Goal: Information Seeking & Learning: Learn about a topic

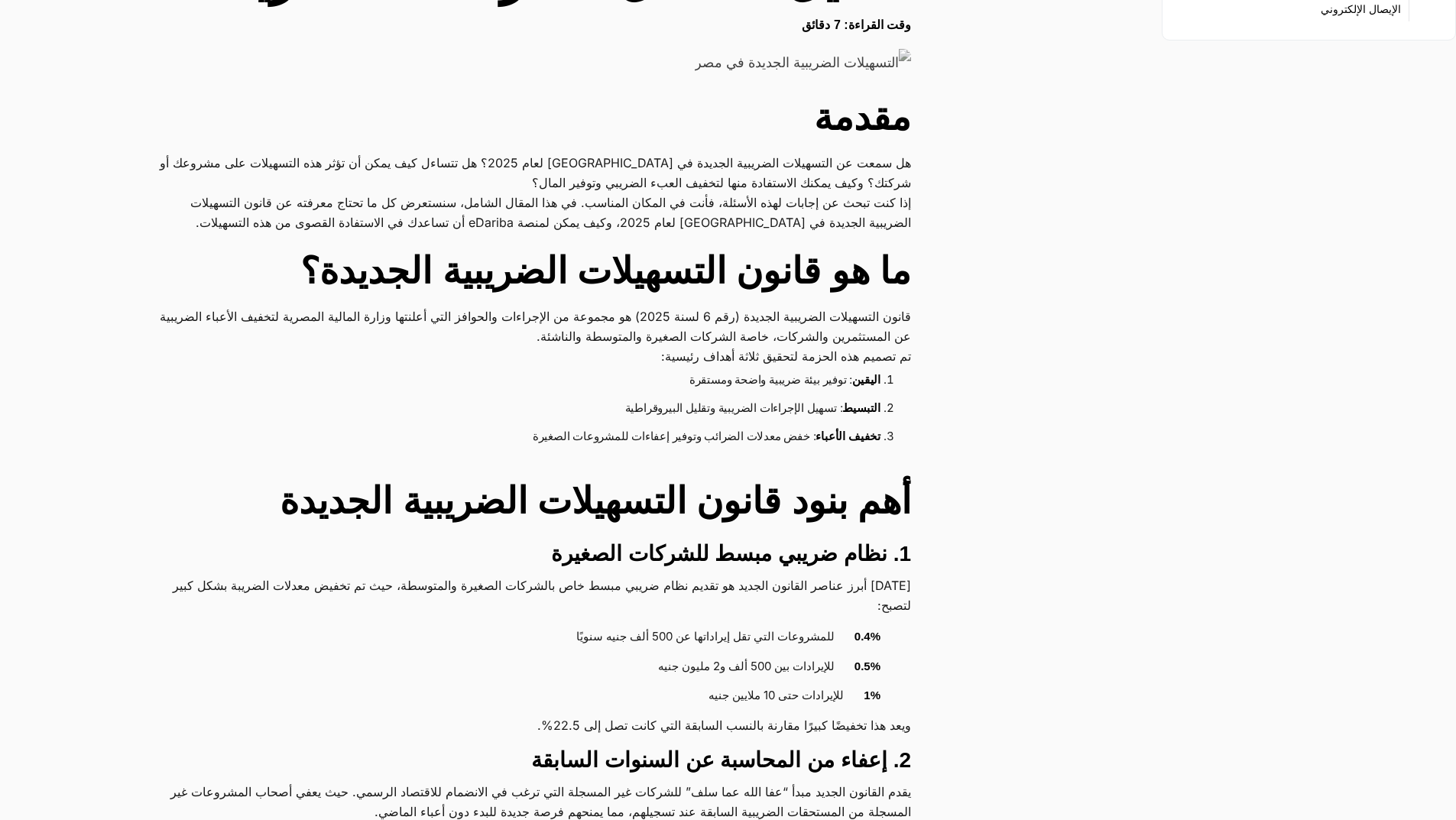
scroll to position [459, 0]
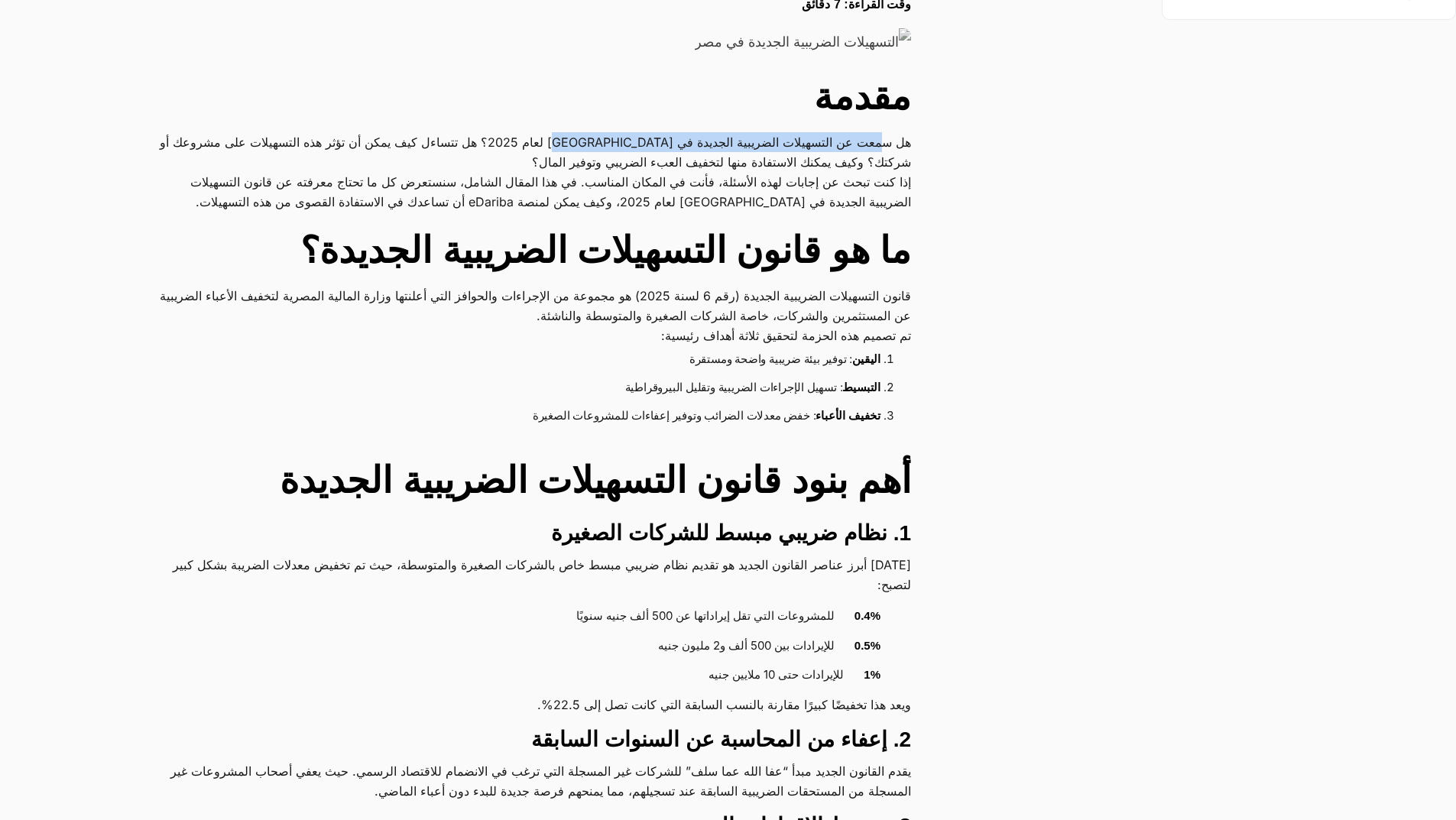
drag, startPoint x: 875, startPoint y: 139, endPoint x: 546, endPoint y: 151, distance: 329.2
click at [546, 151] on p "هل سمعت عن التسهيلات الضريبية الجديدة في [GEOGRAPHIC_DATA] لعام 2025؟ هل تتساءل…" at bounding box center [530, 152] width 761 height 40
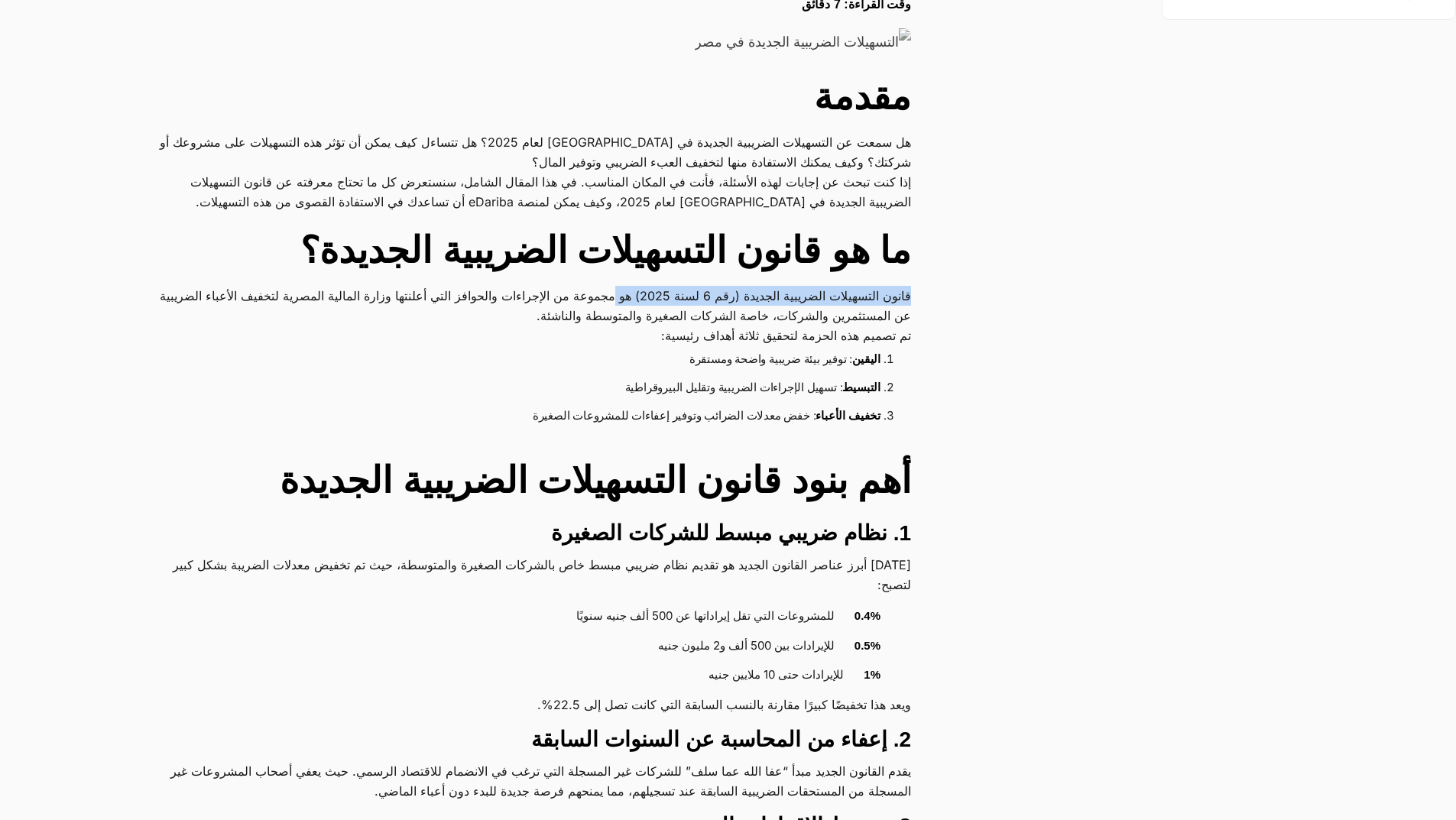
drag, startPoint x: 914, startPoint y: 289, endPoint x: 598, endPoint y: 305, distance: 316.4
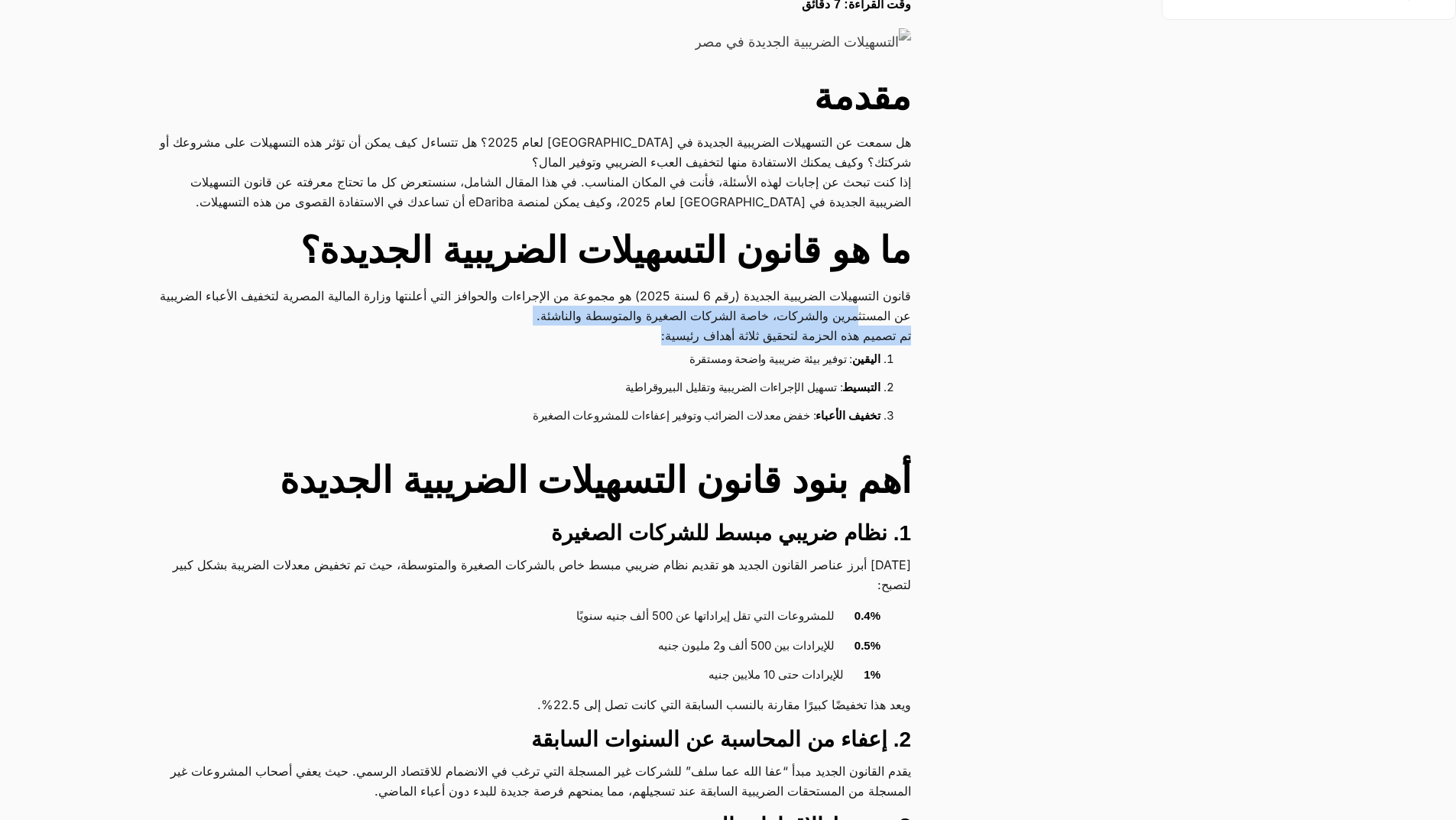
drag, startPoint x: 807, startPoint y: 322, endPoint x: 465, endPoint y: 340, distance: 342.5
click at [544, 335] on p "تم تصميم هذه الحزمة لتحقيق ثلاثة أهداف رئيسية:" at bounding box center [530, 335] width 761 height 20
drag, startPoint x: 707, startPoint y: 315, endPoint x: 586, endPoint y: 319, distance: 121.1
click at [586, 319] on p "قانون التسهيلات الضريبية الجديدة (رقم 6 لسنة 2025) هو مجموعة من الإجراءات والحو…" at bounding box center [530, 306] width 761 height 40
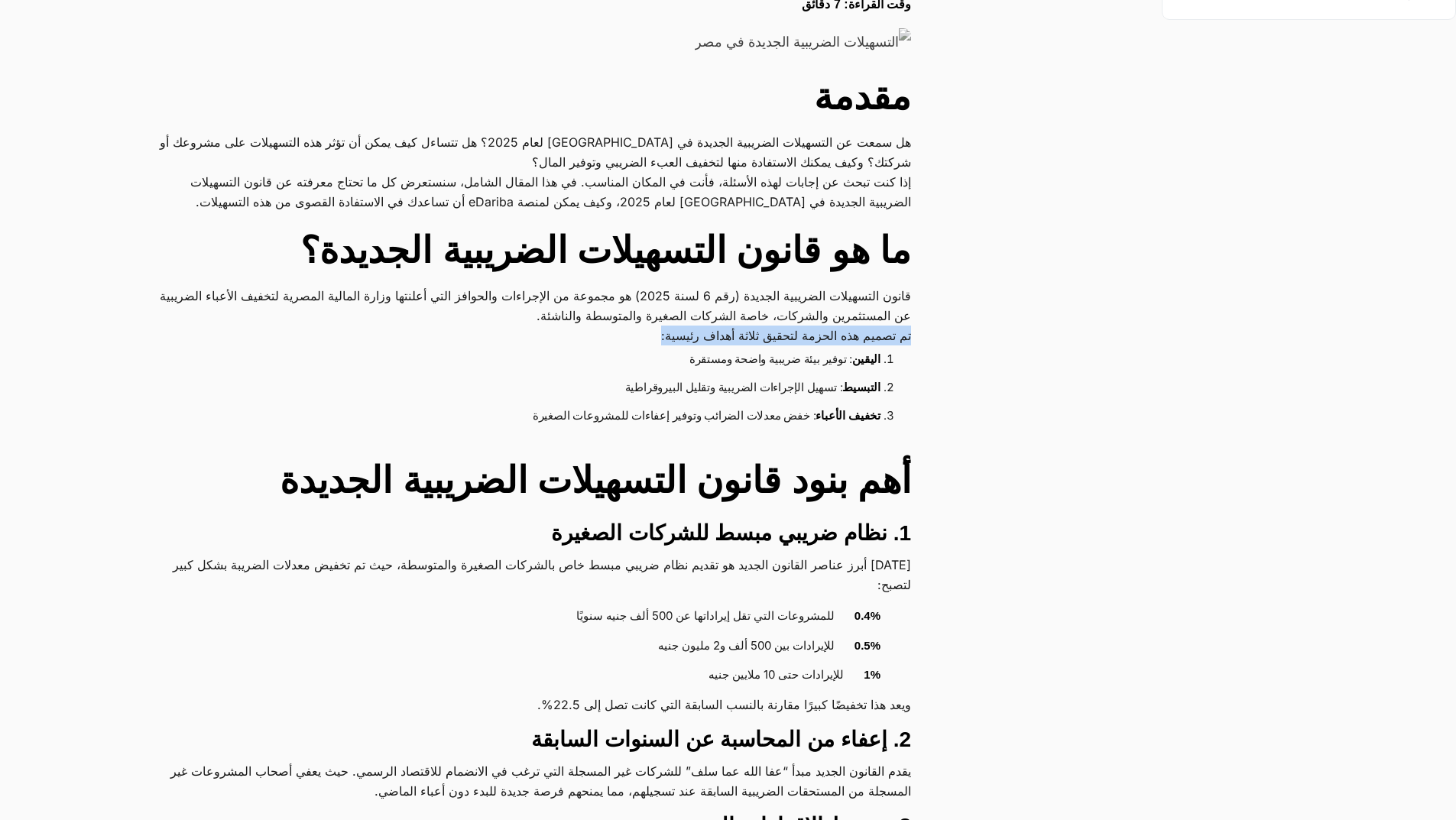
drag, startPoint x: 912, startPoint y: 333, endPoint x: 591, endPoint y: 336, distance: 321.0
drag, startPoint x: 853, startPoint y: 361, endPoint x: 646, endPoint y: 368, distance: 207.1
click at [646, 368] on li "اليقين : توفير بيئة ضريبية واضحة ومستقرة" at bounding box center [529, 359] width 702 height 28
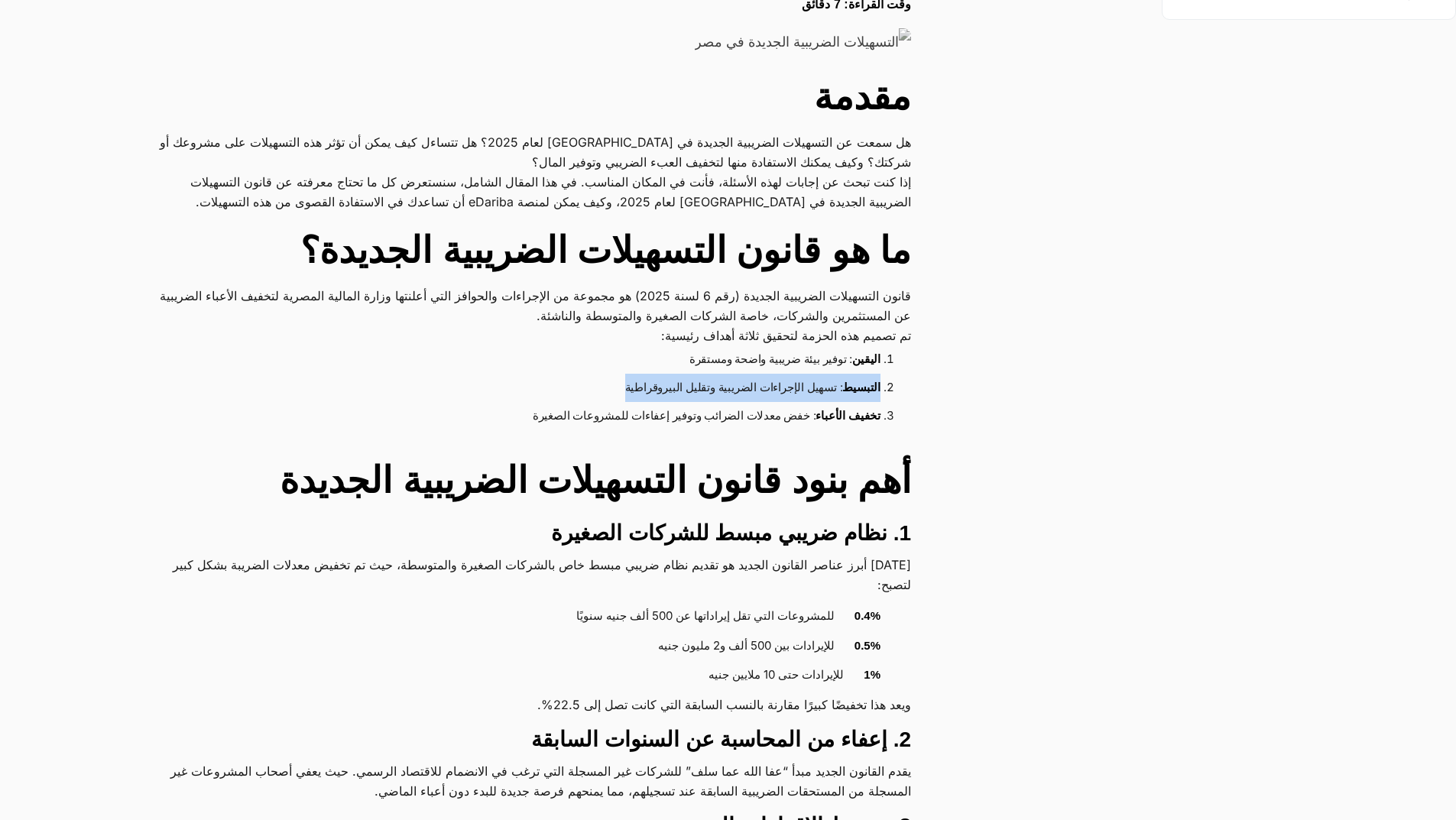
drag, startPoint x: 902, startPoint y: 383, endPoint x: 615, endPoint y: 398, distance: 287.4
click at [615, 398] on ol "اليقين : توفير بيئة ضريبية واضحة ومستقرة التبسيط : تسهيل الإجراءات الضريبية وتق…" at bounding box center [530, 388] width 761 height 84
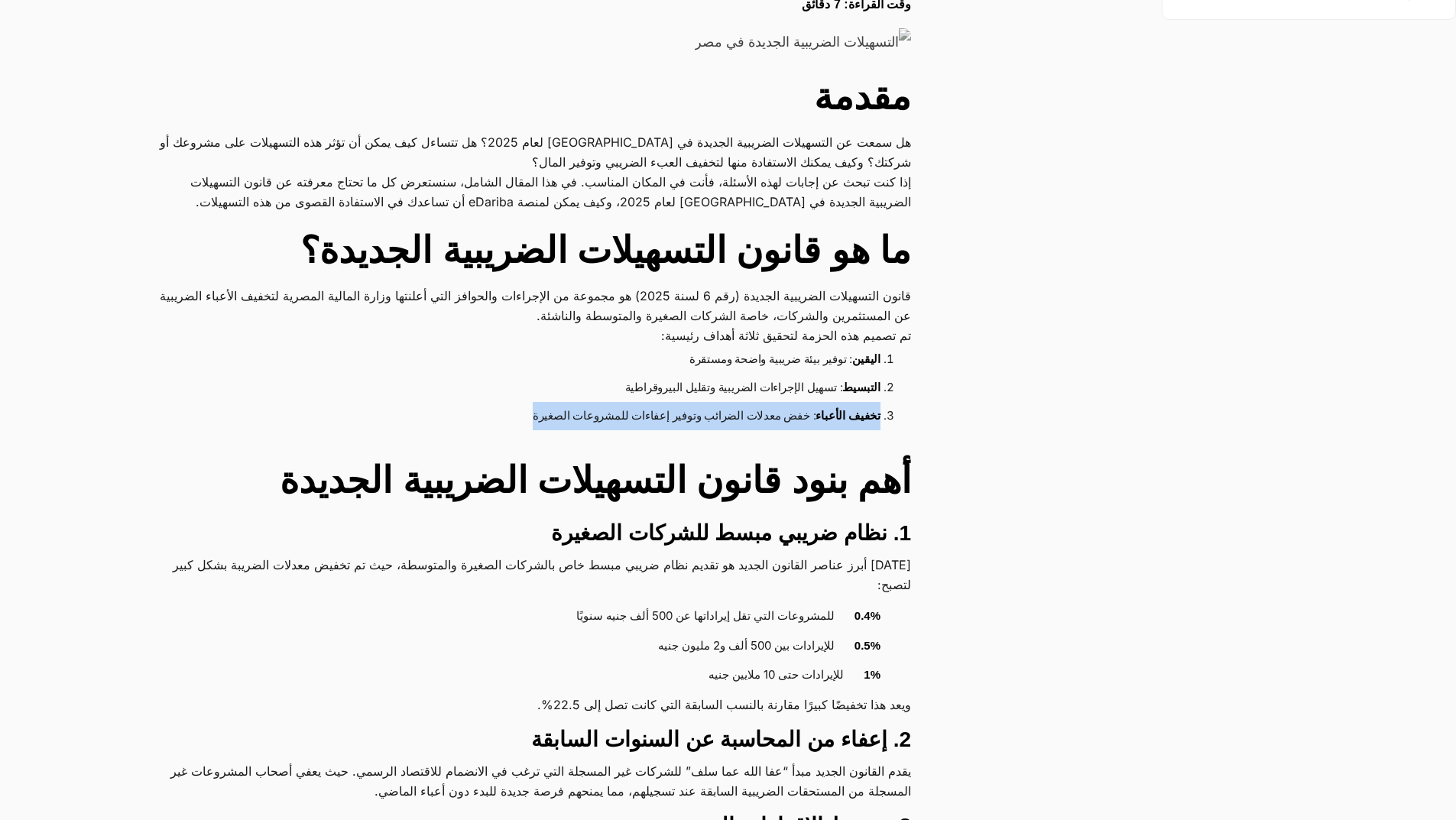
drag, startPoint x: 915, startPoint y: 413, endPoint x: 646, endPoint y: 470, distance: 275.0
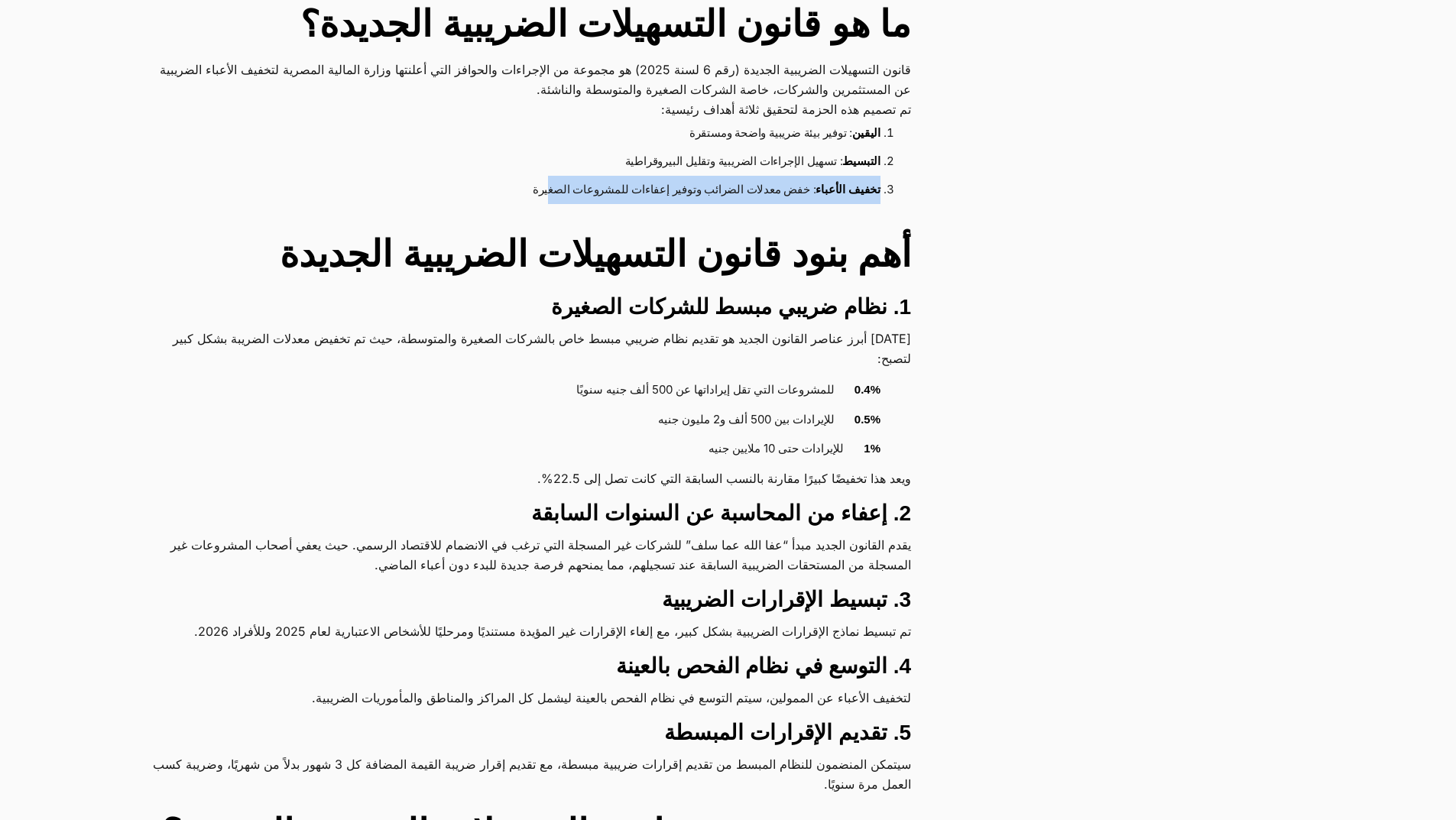
scroll to position [765, 0]
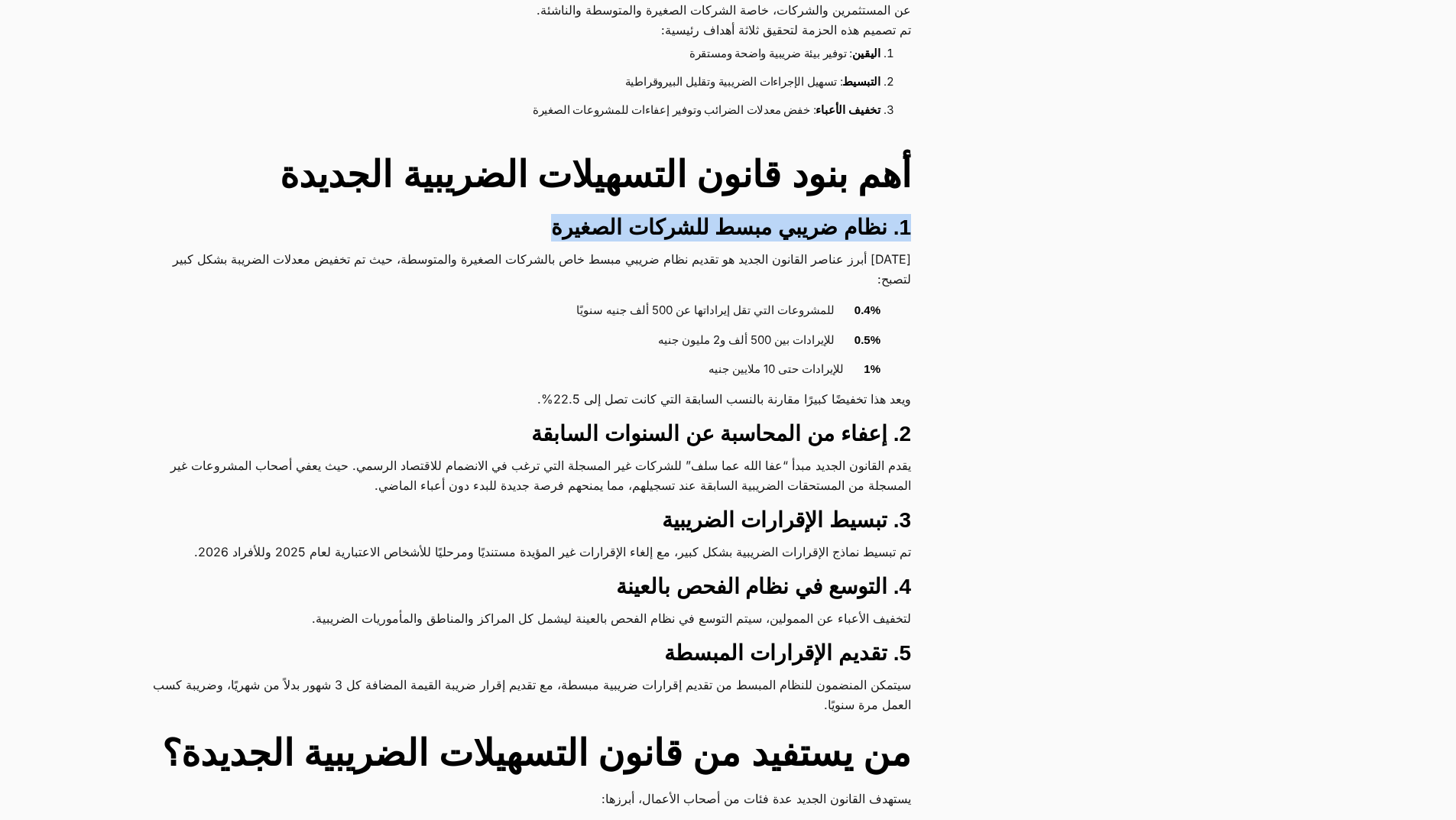
drag, startPoint x: 923, startPoint y: 214, endPoint x: 529, endPoint y: 234, distance: 394.5
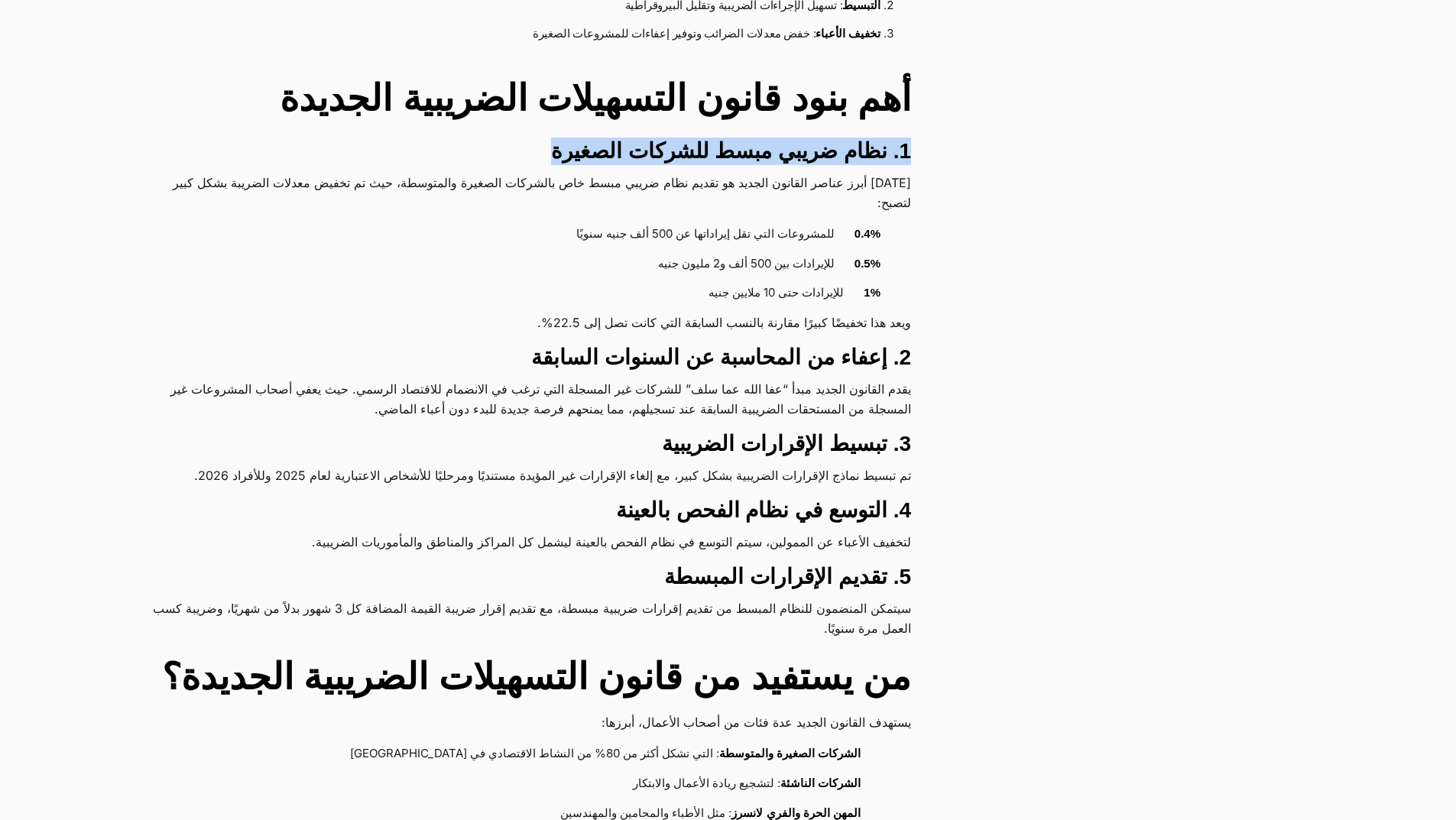
scroll to position [917, 0]
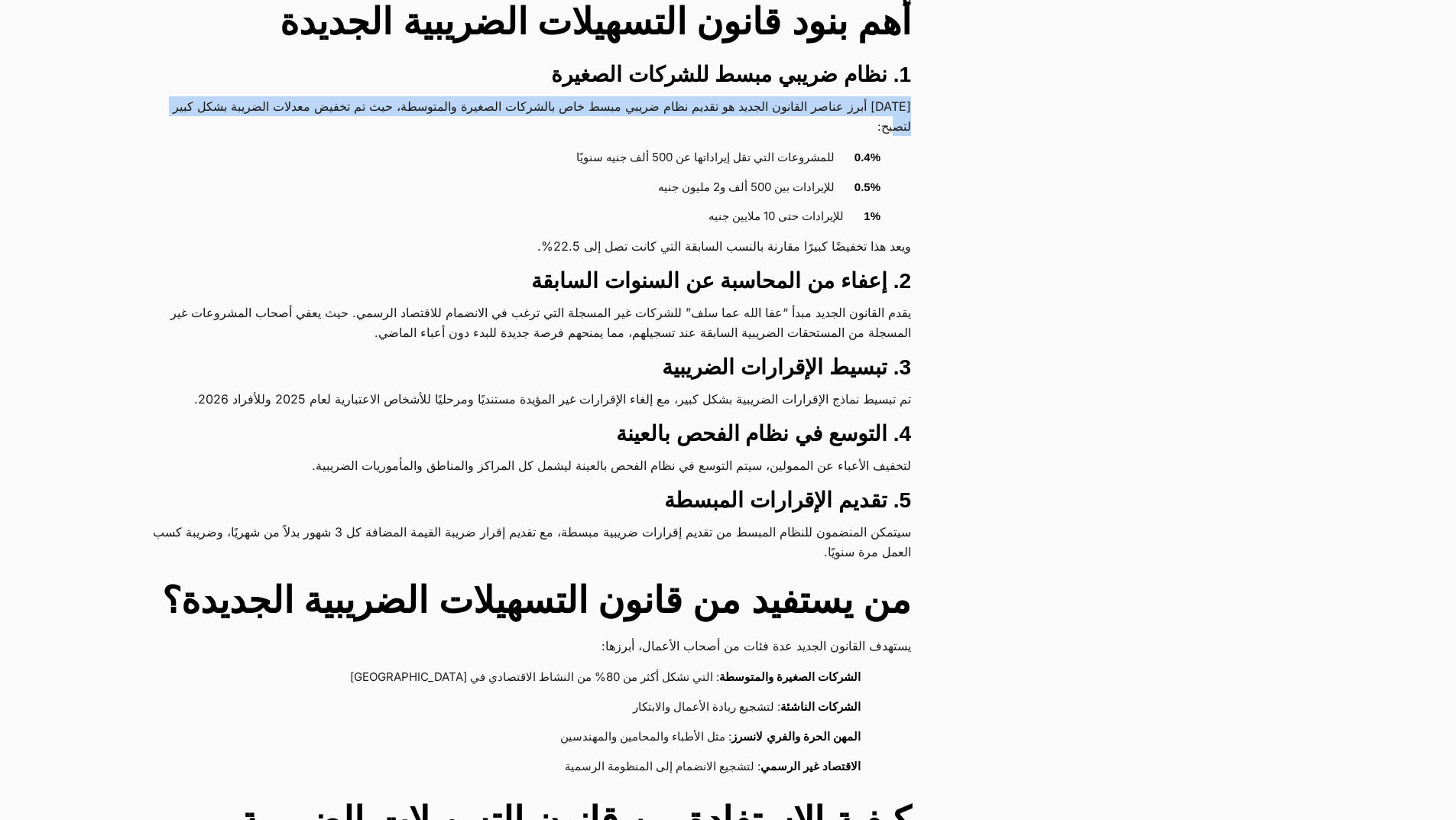
drag, startPoint x: 914, startPoint y: 103, endPoint x: 682, endPoint y: 126, distance: 233.1
click at [682, 126] on div "كل ما تحتاج معرفته عن قانون التسهيلات الضريبية الجديدة 2025 – الدليل الشامل للش…" at bounding box center [549, 829] width 799 height 2956
click at [718, 127] on p "[DATE] أبرز عناصر القانون الجديد هو تقديم نظام ضريبي مبسط خاص بالشركات الصغيرة …" at bounding box center [530, 116] width 761 height 40
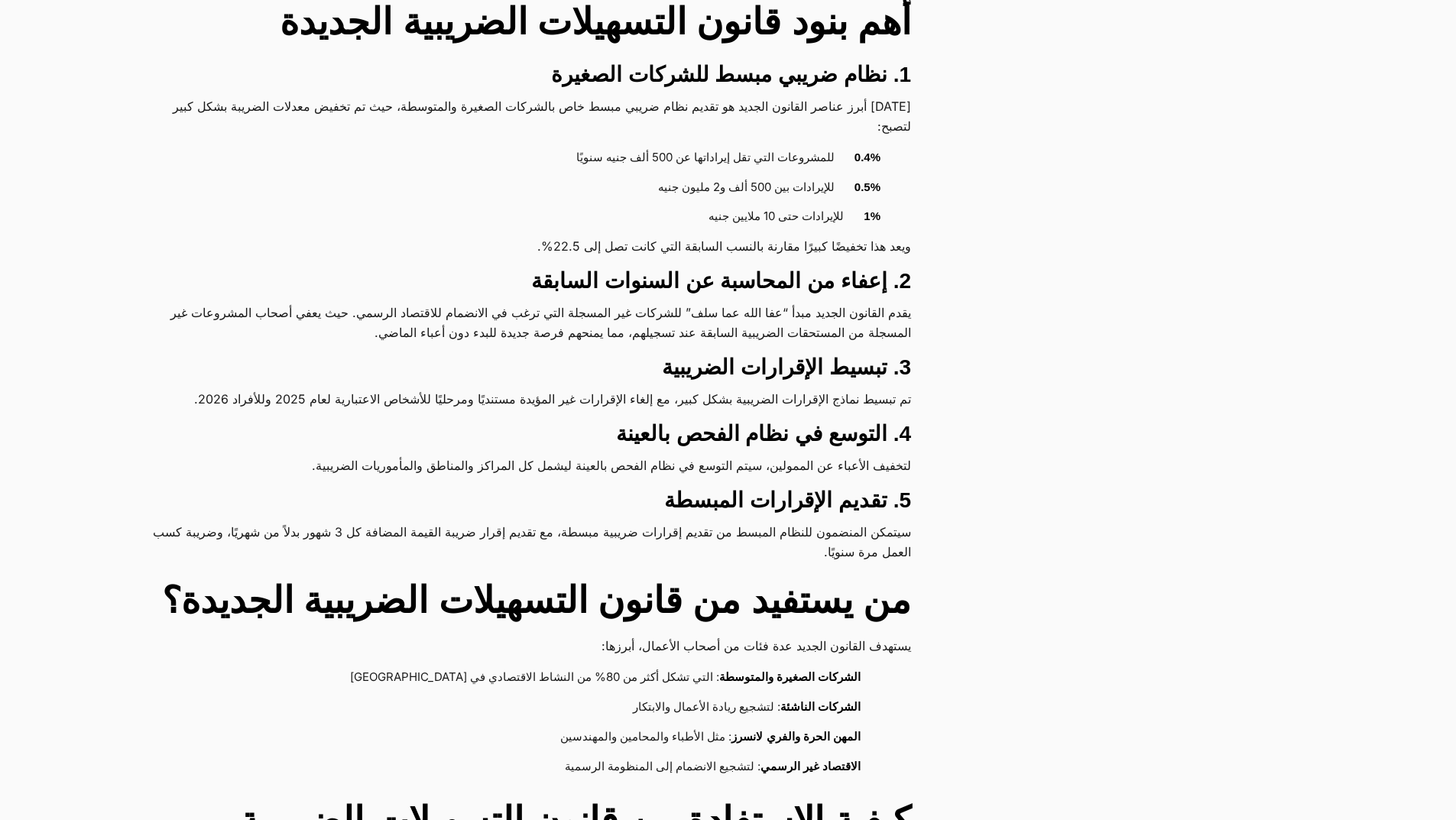
drag, startPoint x: 895, startPoint y: 153, endPoint x: 467, endPoint y: 176, distance: 428.6
click at [467, 176] on ul "0.4% للمشروعات التي تقل إيراداتها عن 500 ألف جنيه سنويًا 0.5% للإيرادات بين 500…" at bounding box center [530, 187] width 761 height 89
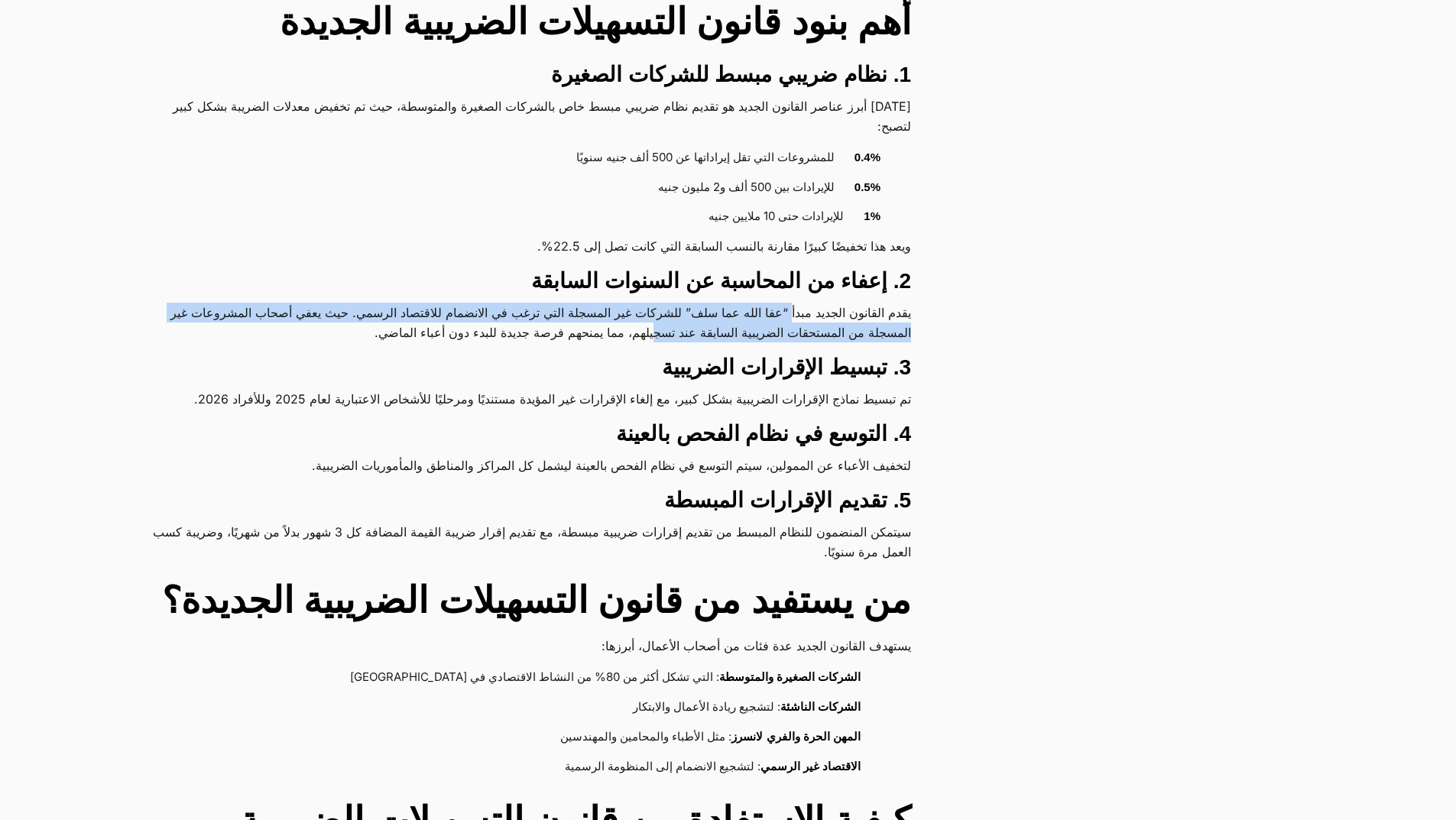
drag, startPoint x: 777, startPoint y: 312, endPoint x: 618, endPoint y: 340, distance: 161.4
click at [618, 340] on p "يقدم القانون الجديد مبدأ “عفا الله عما سلف” للشركات غير المسجلة التي ترغب في ال…" at bounding box center [530, 322] width 761 height 40
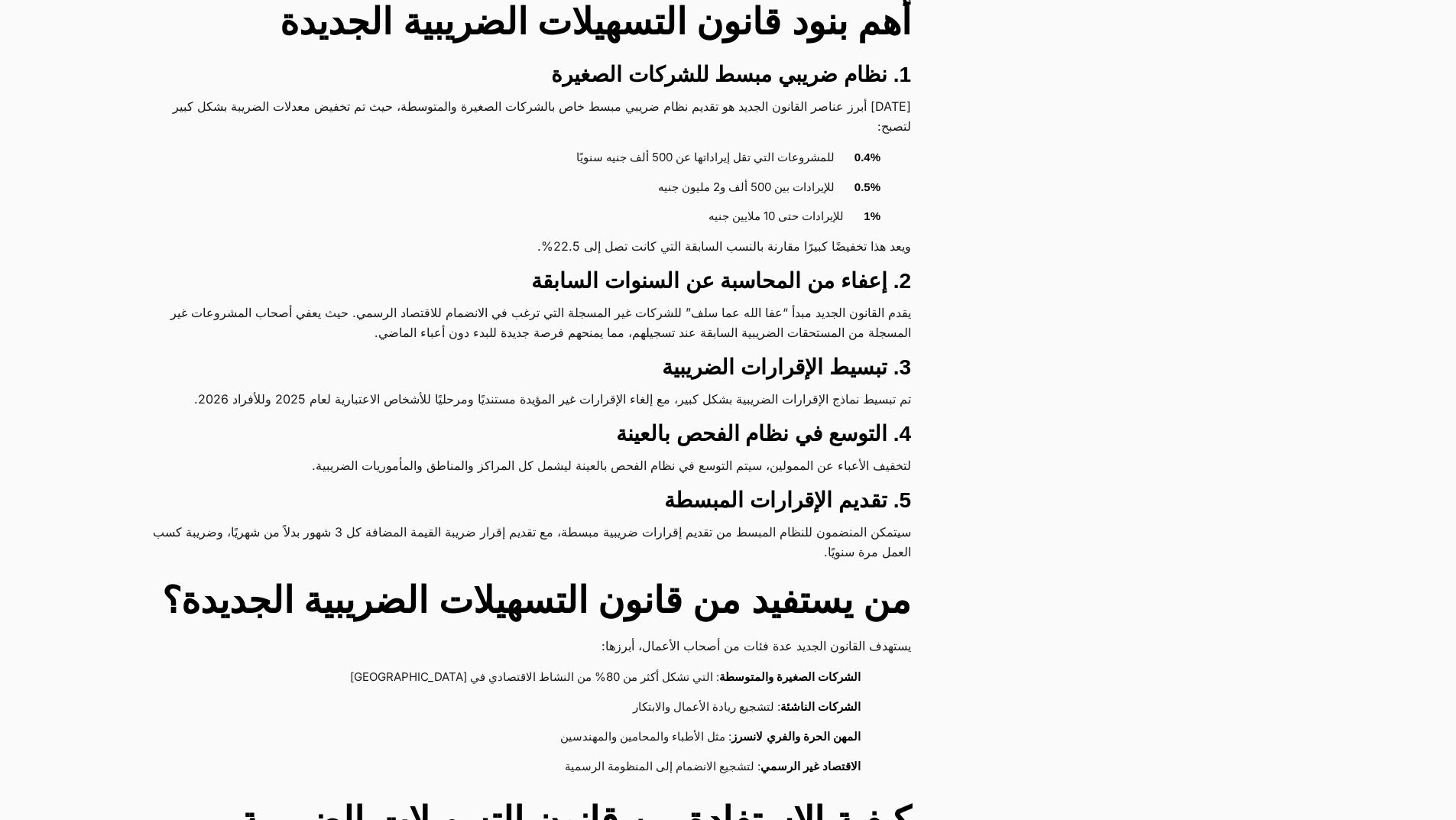
click at [525, 352] on div "كل ما تحتاج معرفته عن قانون التسهيلات الضريبية الجديدة 2025 – الدليل الشامل للش…" at bounding box center [549, 829] width 799 height 2956
drag, startPoint x: 610, startPoint y: 332, endPoint x: 193, endPoint y: 333, distance: 417.0
click at [193, 333] on p "يقدم القانون الجديد مبدأ “عفا الله عما سلف” للشركات غير المسجلة التي ترغب في ال…" at bounding box center [530, 322] width 761 height 40
click at [871, 387] on div "كل ما تحتاج معرفته عن قانون التسهيلات الضريبية الجديدة 2025 – الدليل الشامل للش…" at bounding box center [549, 829] width 799 height 2956
drag, startPoint x: 914, startPoint y: 403, endPoint x: 469, endPoint y: 403, distance: 445.0
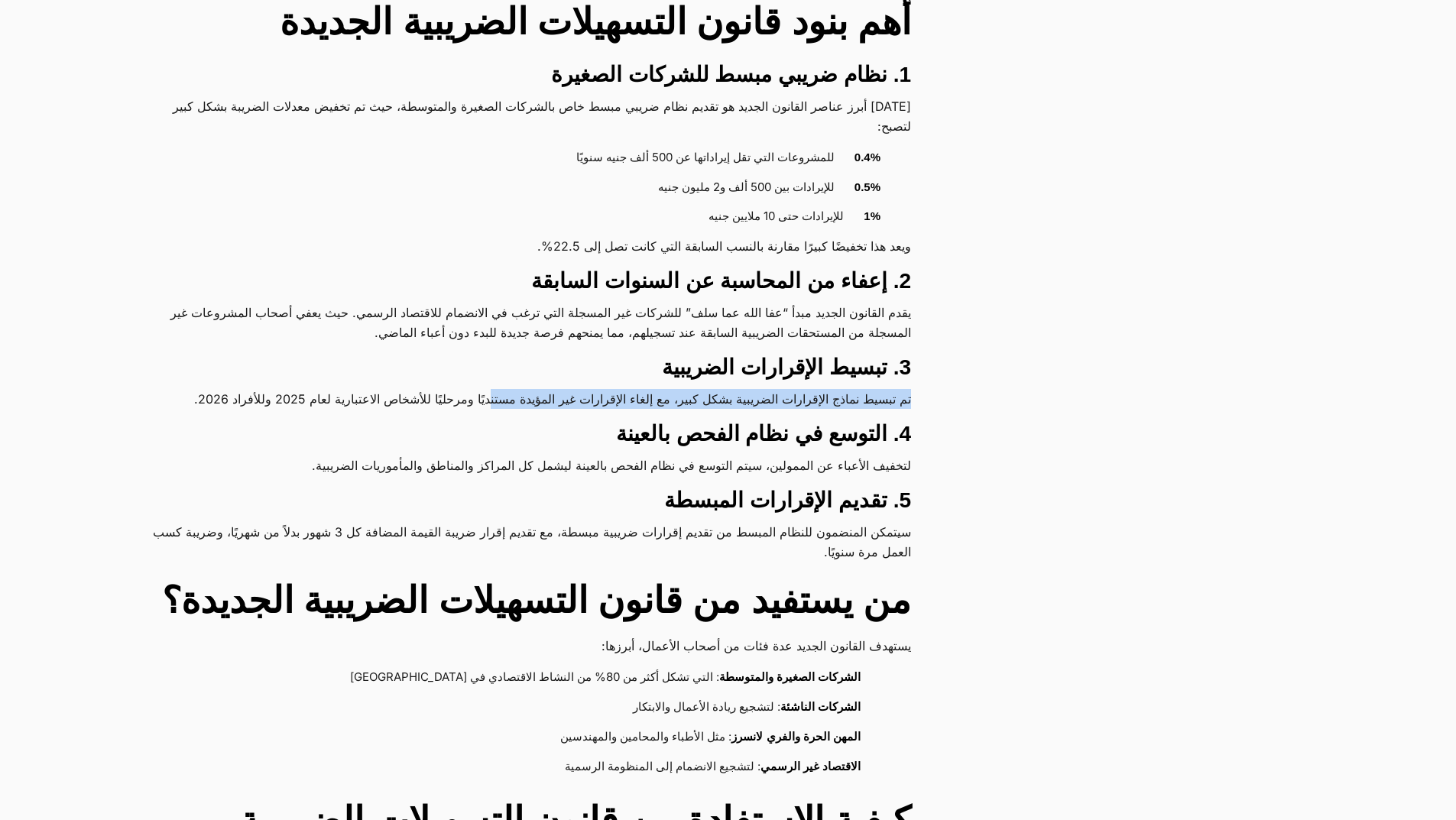
click at [469, 403] on div "كل ما تحتاج معرفته عن قانون التسهيلات الضريبية الجديدة 2025 – الدليل الشامل للش…" at bounding box center [549, 829] width 799 height 2956
click at [480, 421] on h3 "4. التوسع في نظام الفحص بالعينة" at bounding box center [530, 434] width 761 height 27
drag, startPoint x: 914, startPoint y: 401, endPoint x: 757, endPoint y: 412, distance: 157.4
click at [757, 412] on div "كل ما تحتاج معرفته عن قانون التسهيلات الضريبية الجديدة 2025 – الدليل الشامل للش…" at bounding box center [549, 829] width 799 height 2956
click at [636, 406] on p "تم تبسيط نماذج الإقرارات الضريبية بشكل كبير، مع إلغاء الإقرارات غير المؤيدة مست…" at bounding box center [530, 399] width 761 height 20
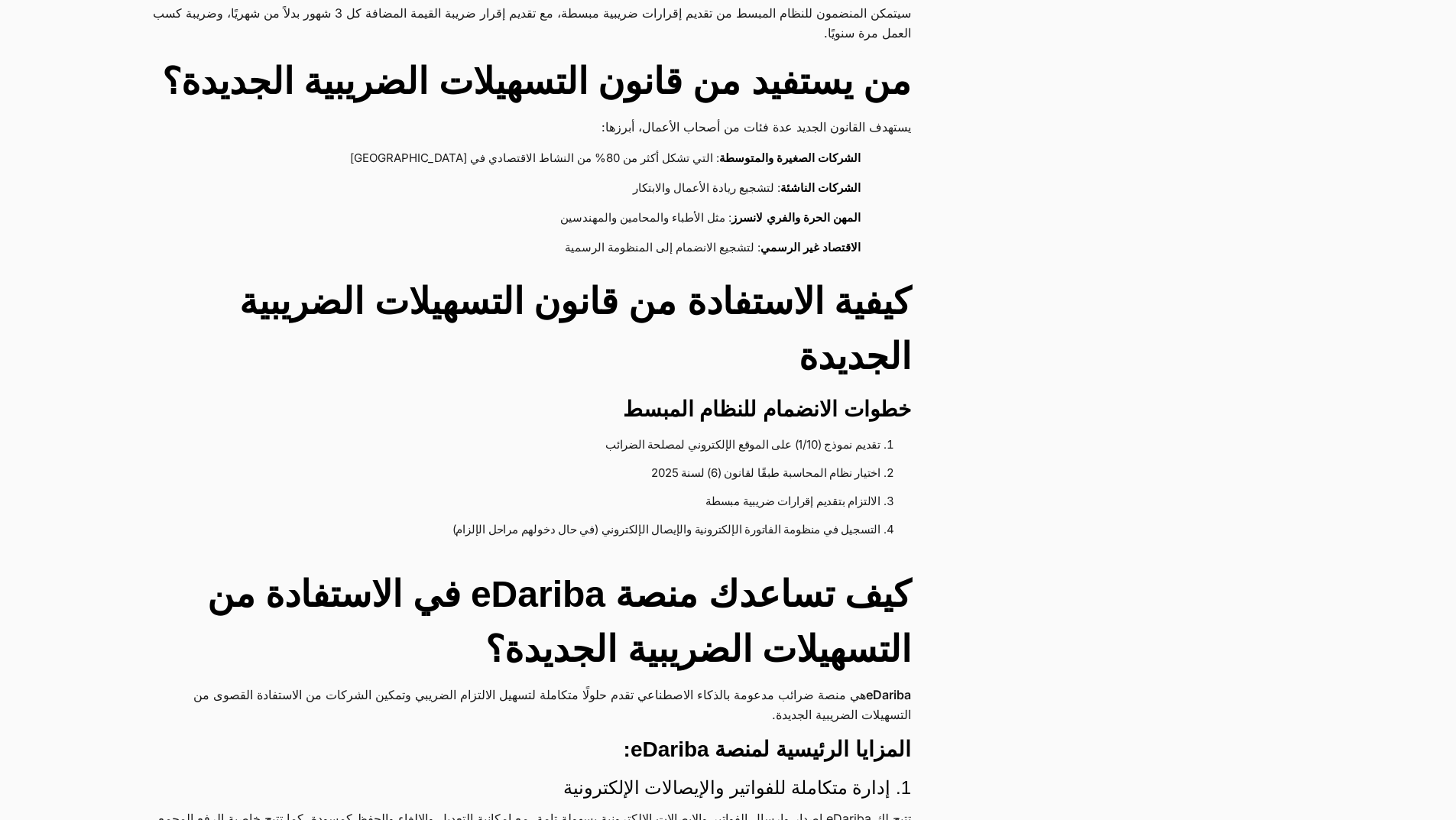
scroll to position [1529, 0]
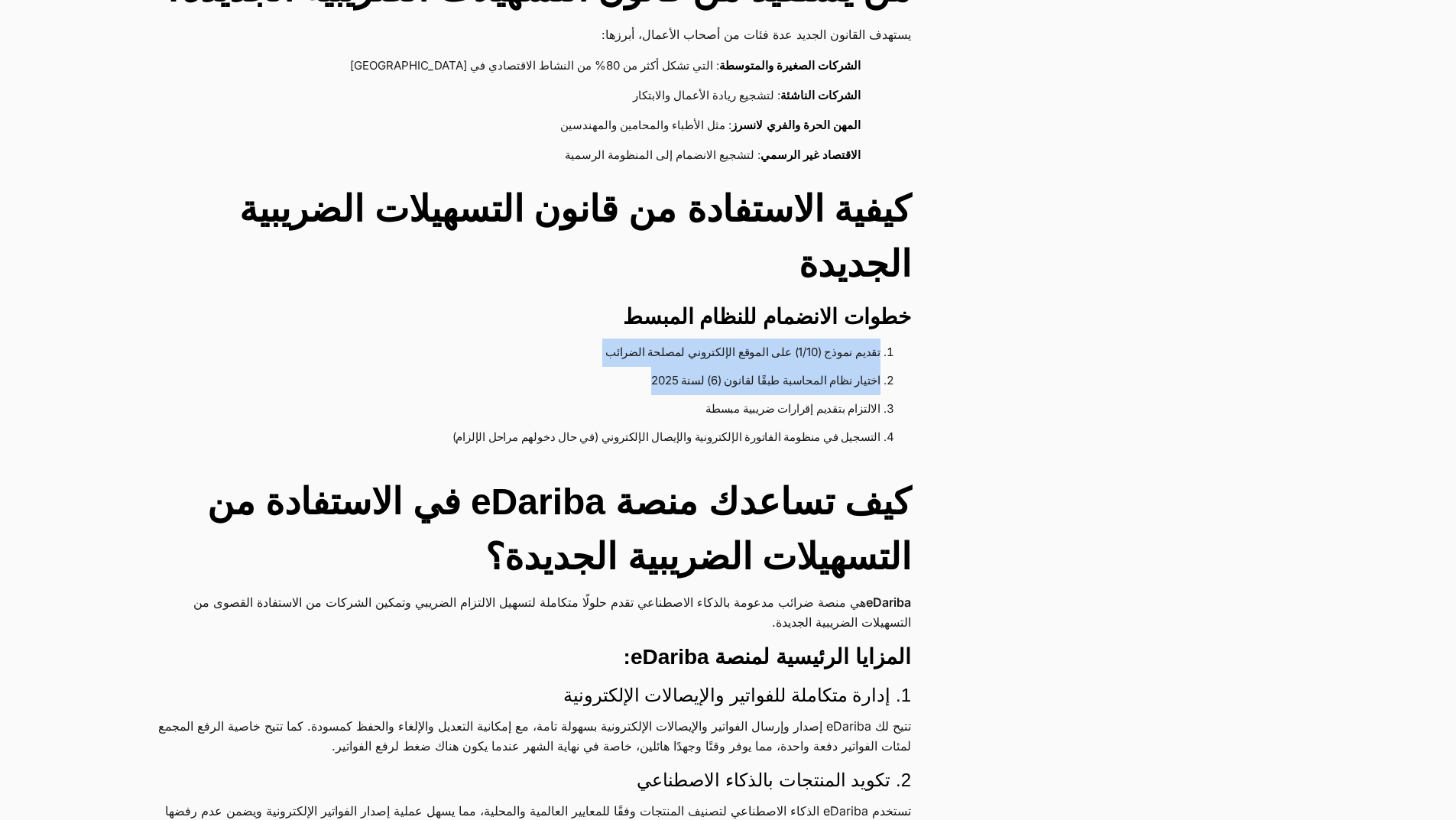
drag, startPoint x: 920, startPoint y: 331, endPoint x: 524, endPoint y: 369, distance: 397.8
click at [524, 369] on div "كل ما تحتاج معرفته عن قانون التسهيلات الضريبية الجديدة 2025 – الدليل الشامل للش…" at bounding box center [549, 218] width 799 height 2956
click at [951, 359] on main "كل ما تحتاج معرفته عن قانون التسهيلات الضريبية الجديدة 2025 – الدليل الشامل للش…" at bounding box center [550, 460] width 836 height 3745
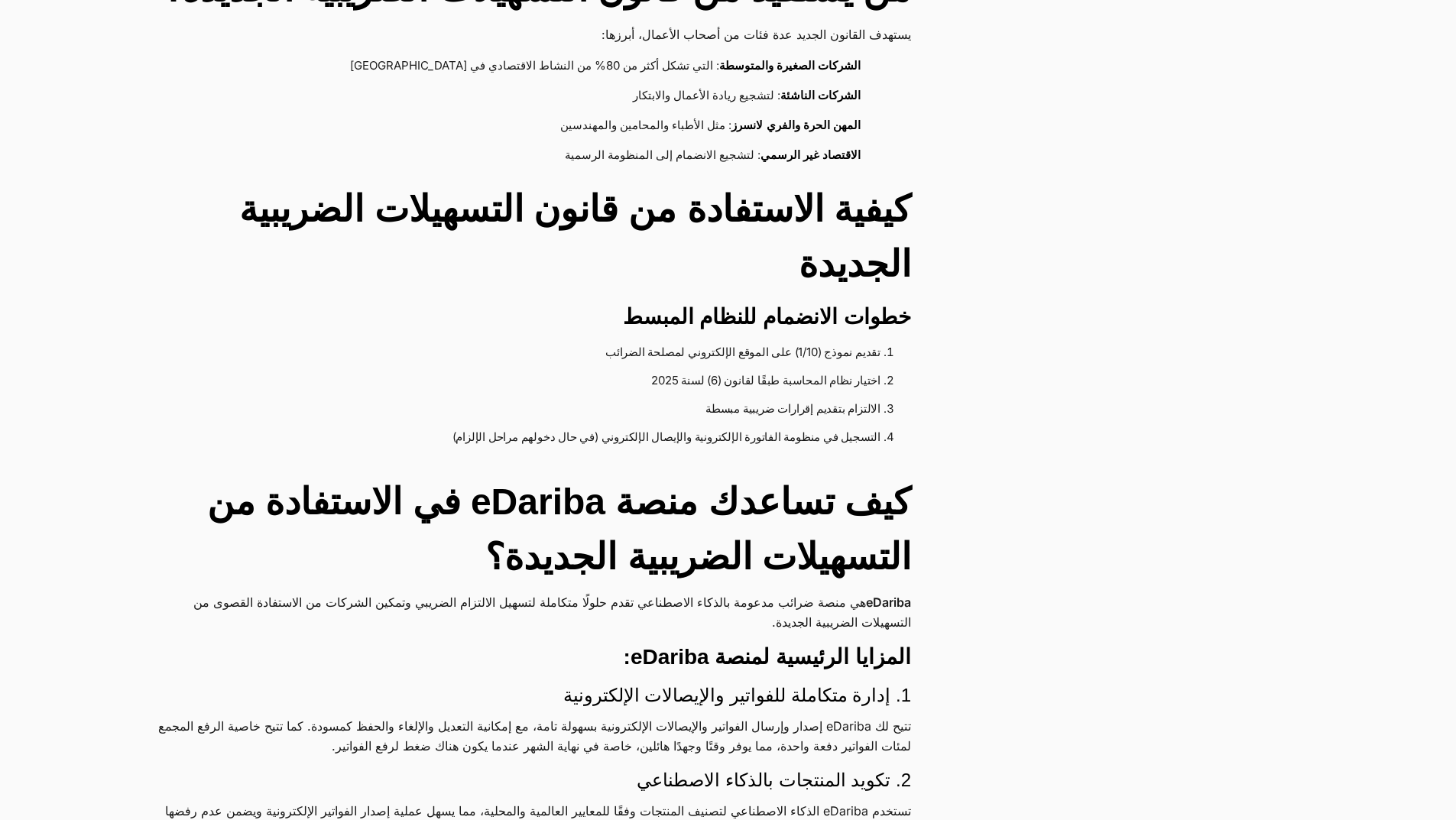
click at [1082, 326] on div "أقسام المقالات دليل المستخدم أمن بياناتك إقرار القيمة المضافة الإيصال الإلكترون…" at bounding box center [732, 453] width 1465 height 3756
drag, startPoint x: 909, startPoint y: 379, endPoint x: 542, endPoint y: 393, distance: 367.3
click at [542, 393] on ol "تقديم نموذج (1/10) على الموقع الإلكتروني لمصلحة الضرائب اختيار نظام المحاسبة طب…" at bounding box center [530, 395] width 761 height 113
drag, startPoint x: 1129, startPoint y: 406, endPoint x: 1049, endPoint y: 417, distance: 80.8
click at [1125, 408] on div "أقسام المقالات دليل المستخدم أمن بياناتك إقرار القيمة المضافة الإيصال الإلكترون…" at bounding box center [1282, 453] width 366 height 3756
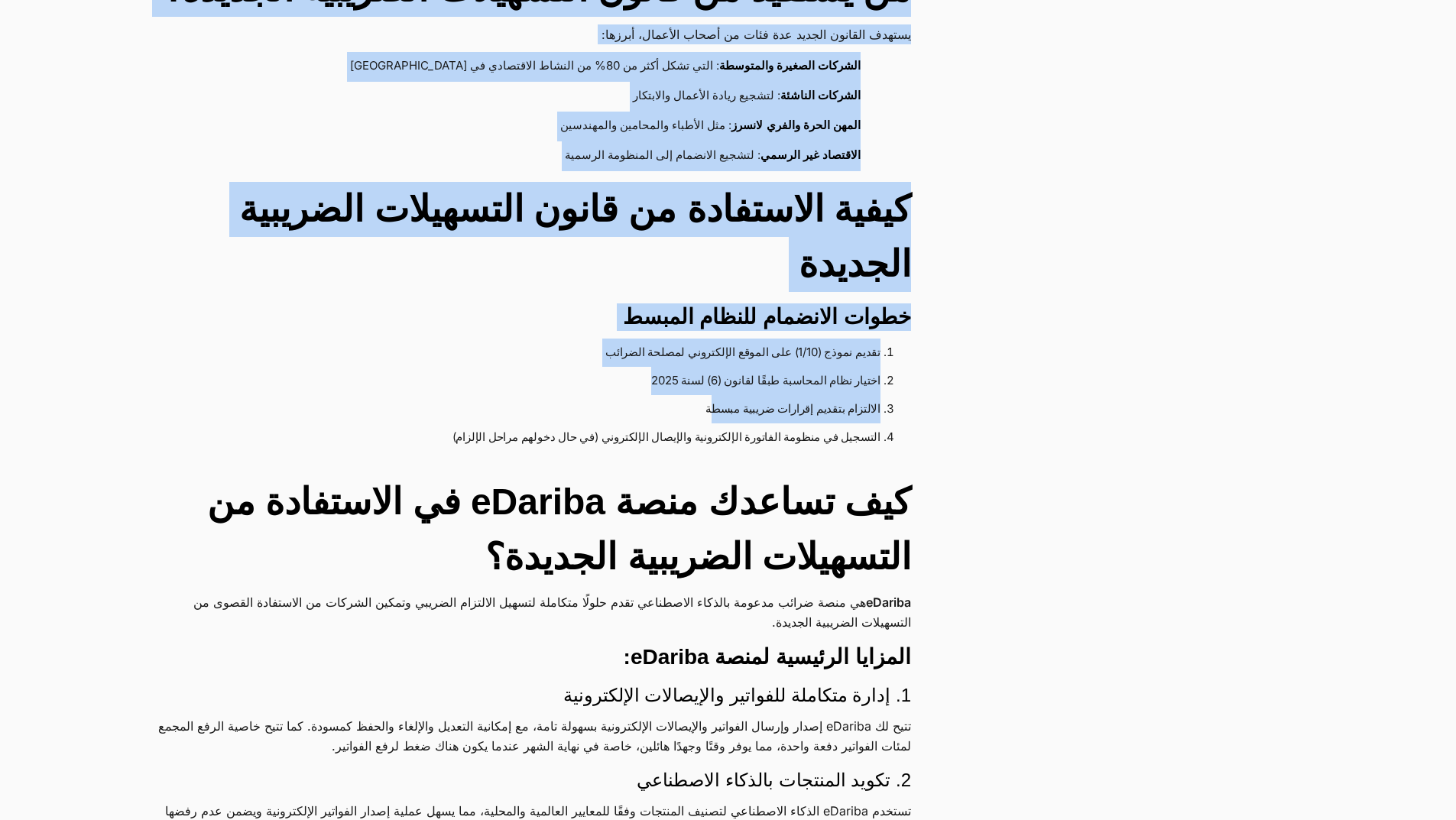
drag, startPoint x: 706, startPoint y: 411, endPoint x: 1044, endPoint y: 404, distance: 338.1
click at [1044, 404] on div "أقسام المقالات دليل المستخدم أمن بياناتك إقرار القيمة المضافة الإيصال الإلكترون…" at bounding box center [732, 453] width 1465 height 3756
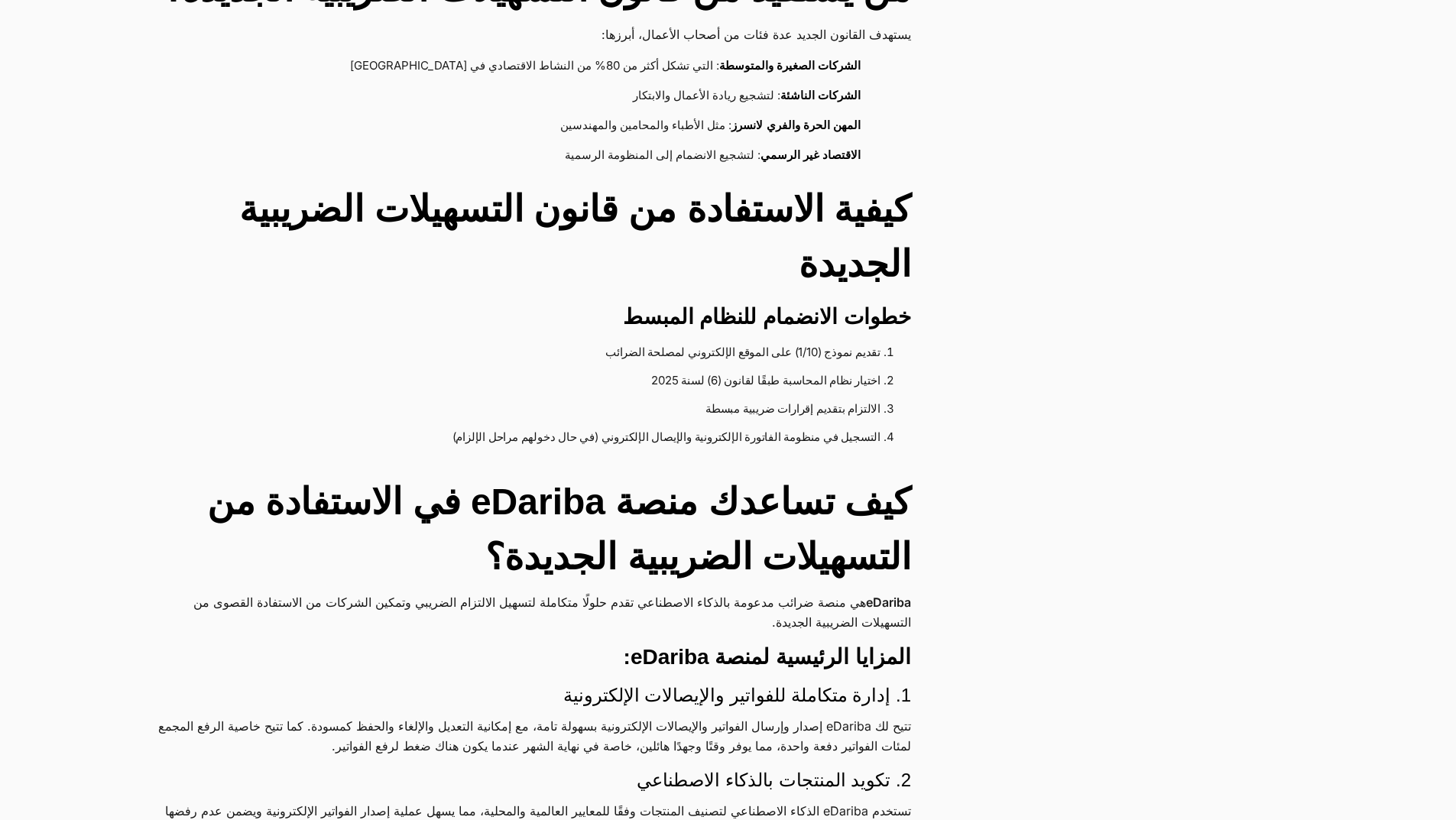
drag, startPoint x: 957, startPoint y: 442, endPoint x: 893, endPoint y: 452, distance: 64.8
click at [957, 442] on main "كل ما تحتاج معرفته عن قانون التسهيلات الضريبية الجديدة 2025 – الدليل الشامل للش…" at bounding box center [550, 460] width 836 height 3745
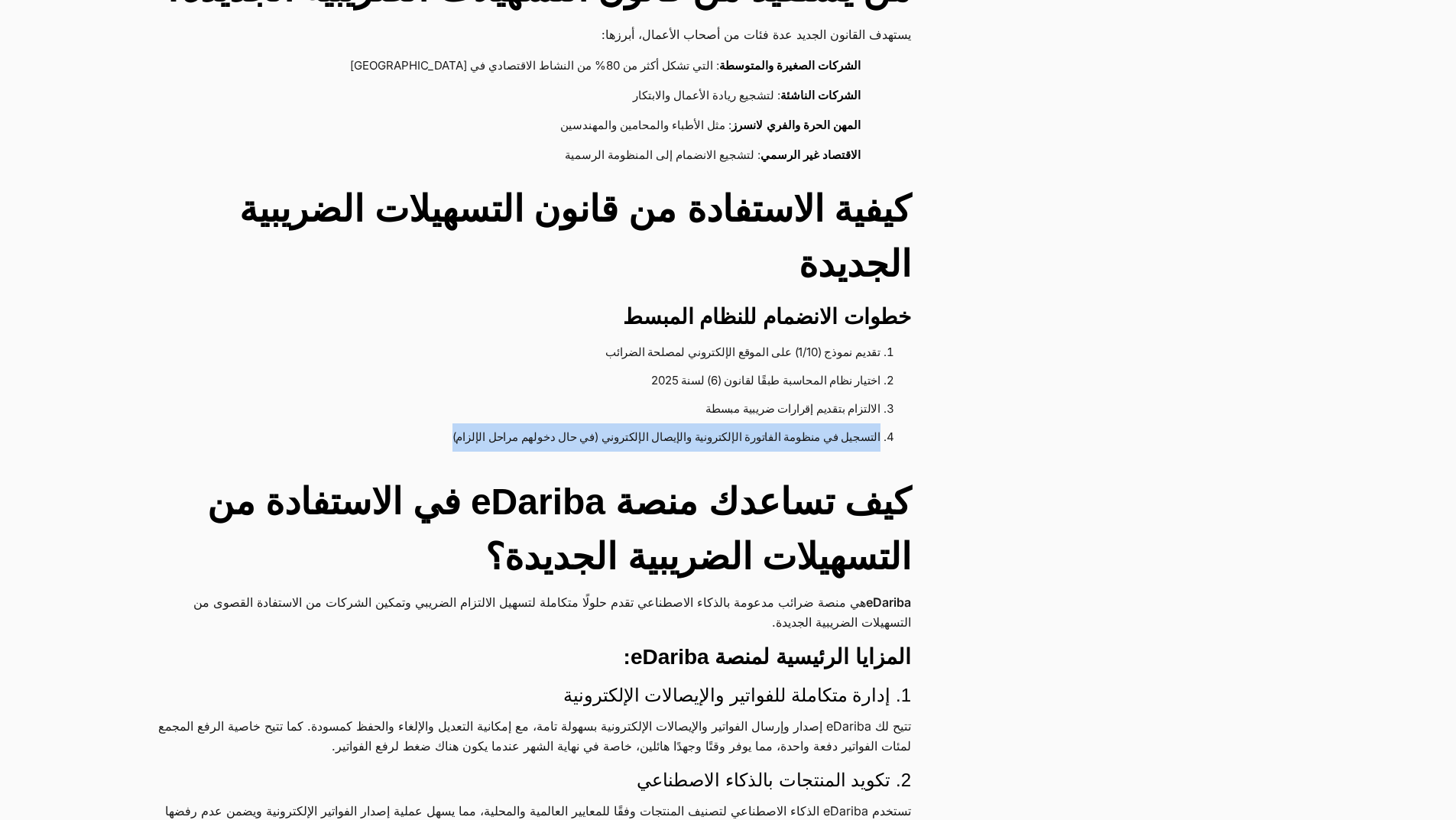
drag, startPoint x: 428, startPoint y: 438, endPoint x: 990, endPoint y: 451, distance: 562.2
click at [990, 451] on div "أقسام المقالات دليل المستخدم أمن بياناتك إقرار القيمة المضافة الإيصال الإلكترون…" at bounding box center [732, 453] width 1465 height 3756
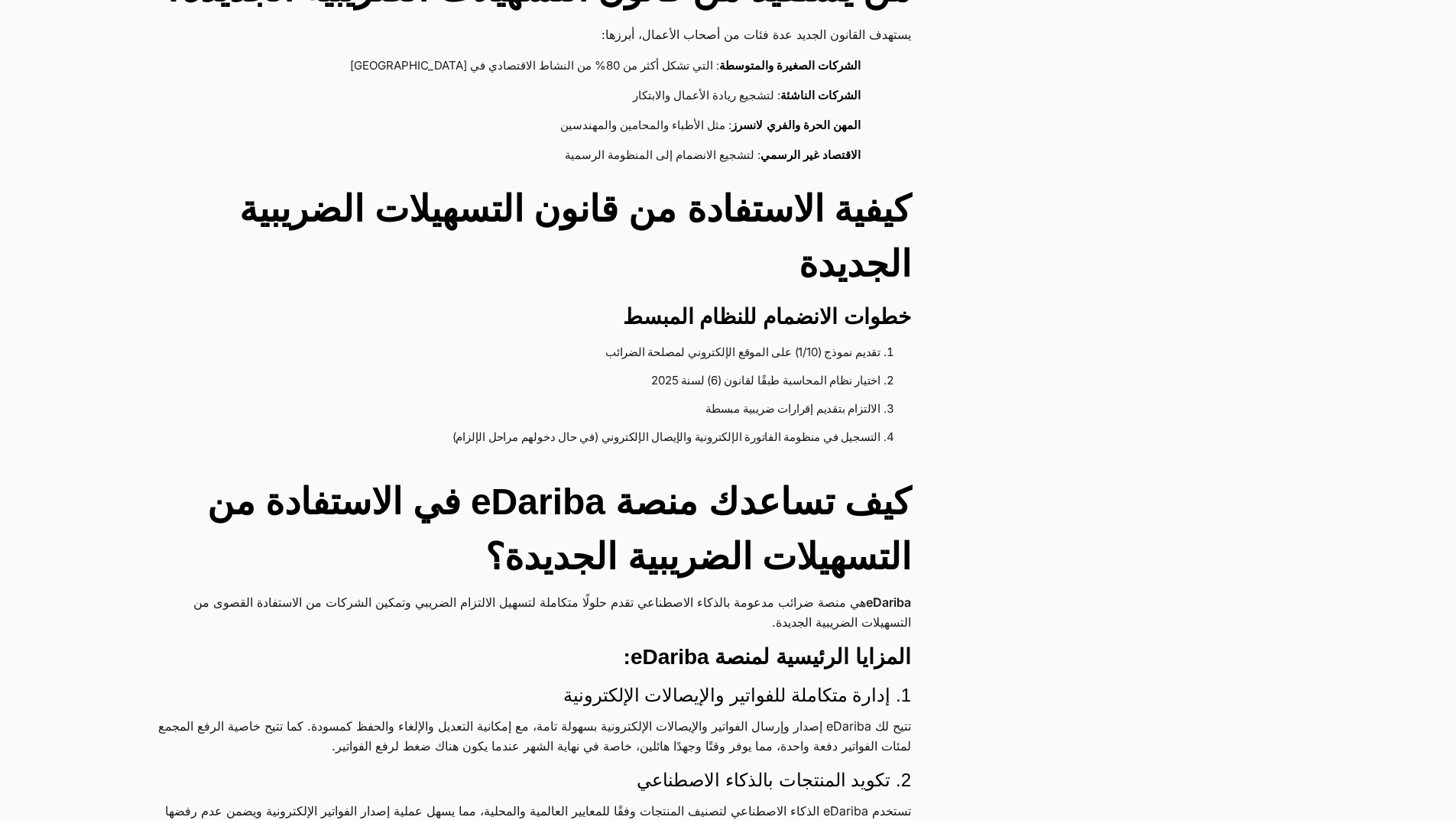
click at [1065, 479] on div "أقسام المقالات دليل المستخدم أمن بياناتك إقرار القيمة المضافة الإيصال الإلكترون…" at bounding box center [732, 453] width 1465 height 3756
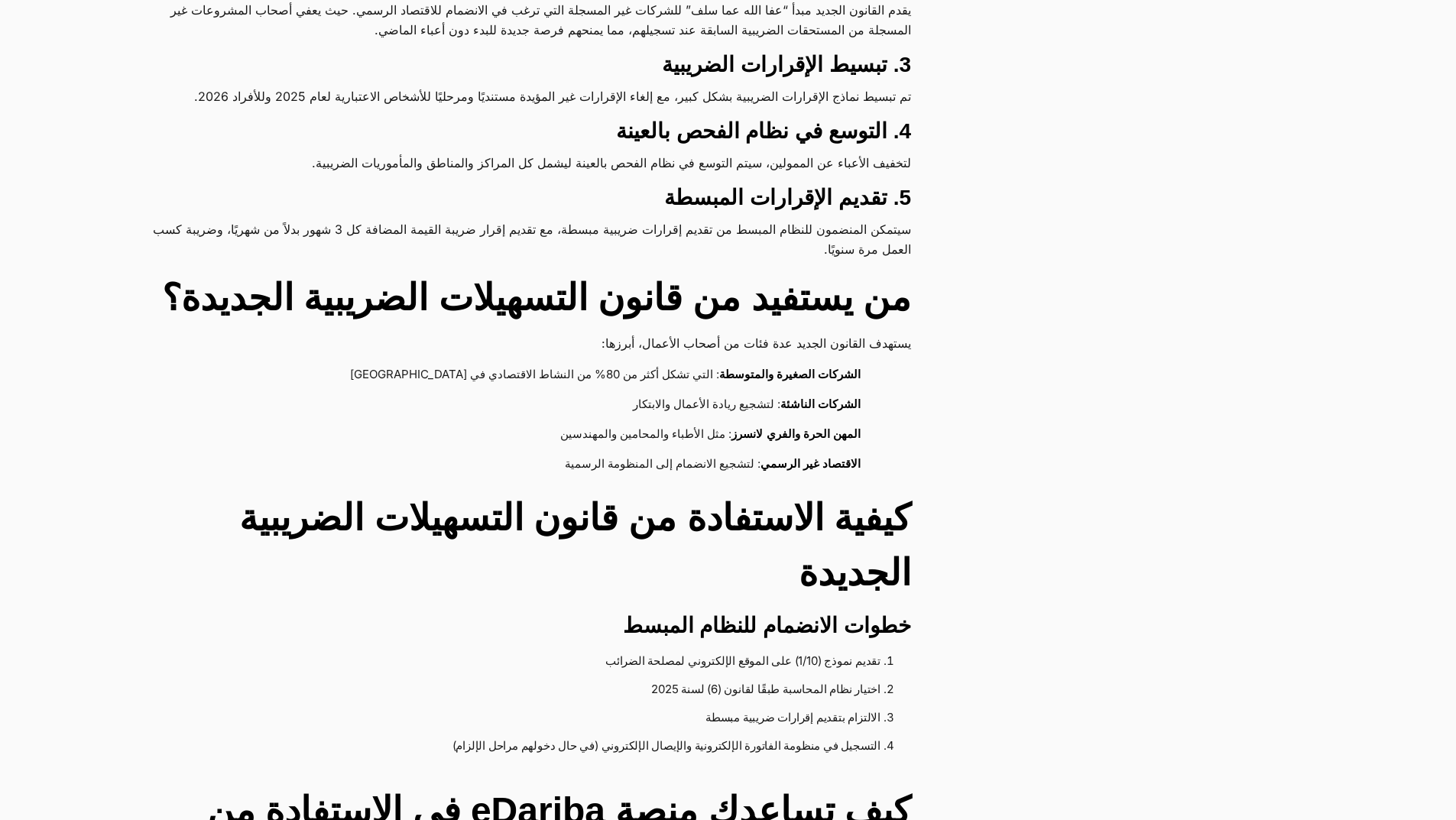
scroll to position [1146, 0]
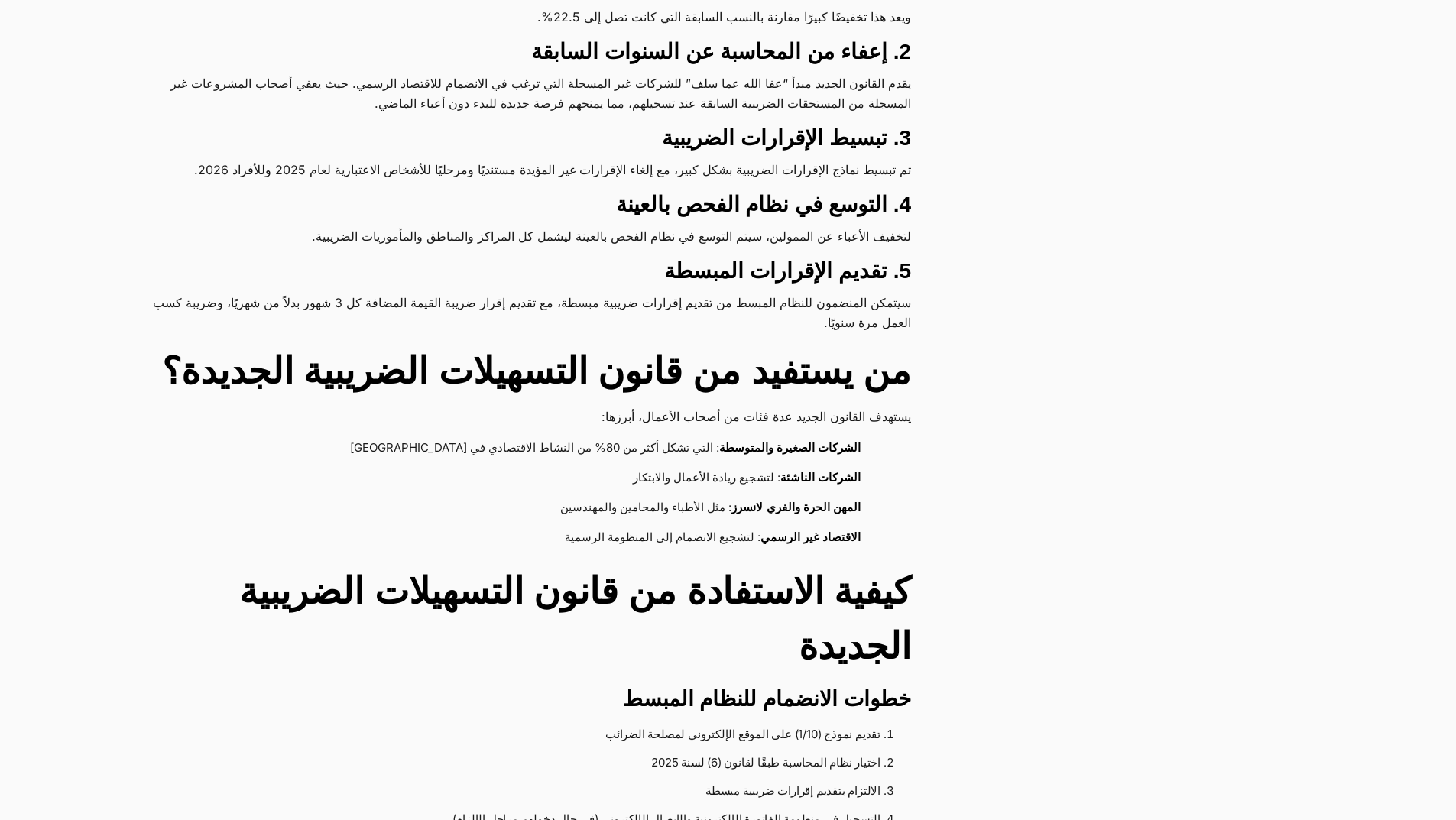
click at [932, 162] on div "كل ما تحتاج معرفته عن قانون التسهيلات الضريبية الجديدة 2025 – الدليل الشامل للش…" at bounding box center [549, 601] width 799 height 2956
drag, startPoint x: 923, startPoint y: 169, endPoint x: 656, endPoint y: 179, distance: 267.2
click at [656, 179] on div "كل ما تحتاج معرفته عن قانون التسهيلات الضريبية الجديدة 2025 – الدليل الشامل للش…" at bounding box center [549, 601] width 799 height 2956
drag, startPoint x: 550, startPoint y: 191, endPoint x: 488, endPoint y: 159, distance: 69.8
click at [547, 189] on div "كل ما تحتاج معرفته عن قانون التسهيلات الضريبية الجديدة 2025 – الدليل الشامل للش…" at bounding box center [549, 601] width 799 height 2956
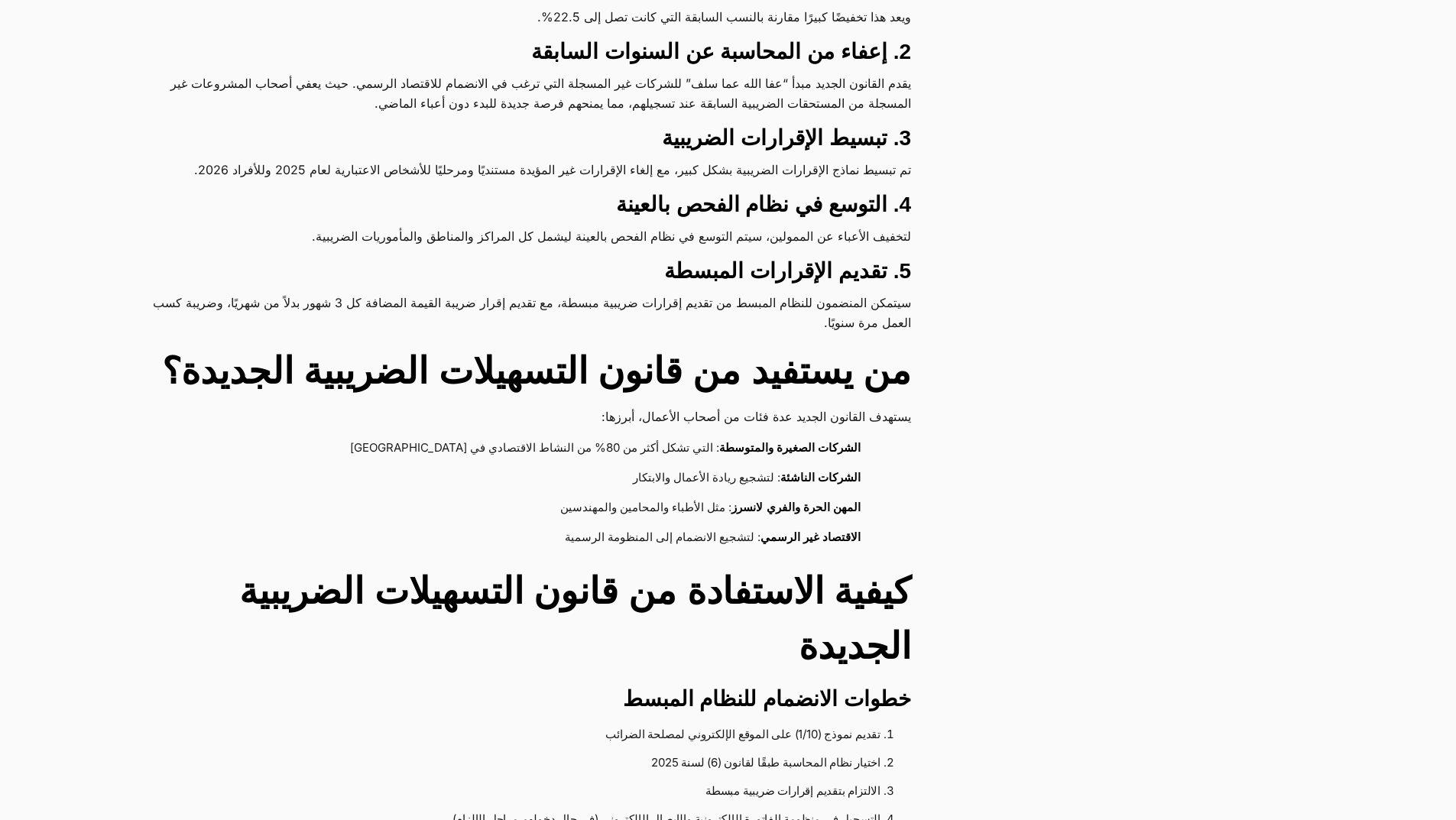
click at [619, 168] on p "تم تبسيط نماذج الإقرارات الضريبية بشكل كبير، مع إلغاء الإقرارات غير المؤيدة مست…" at bounding box center [530, 170] width 761 height 20
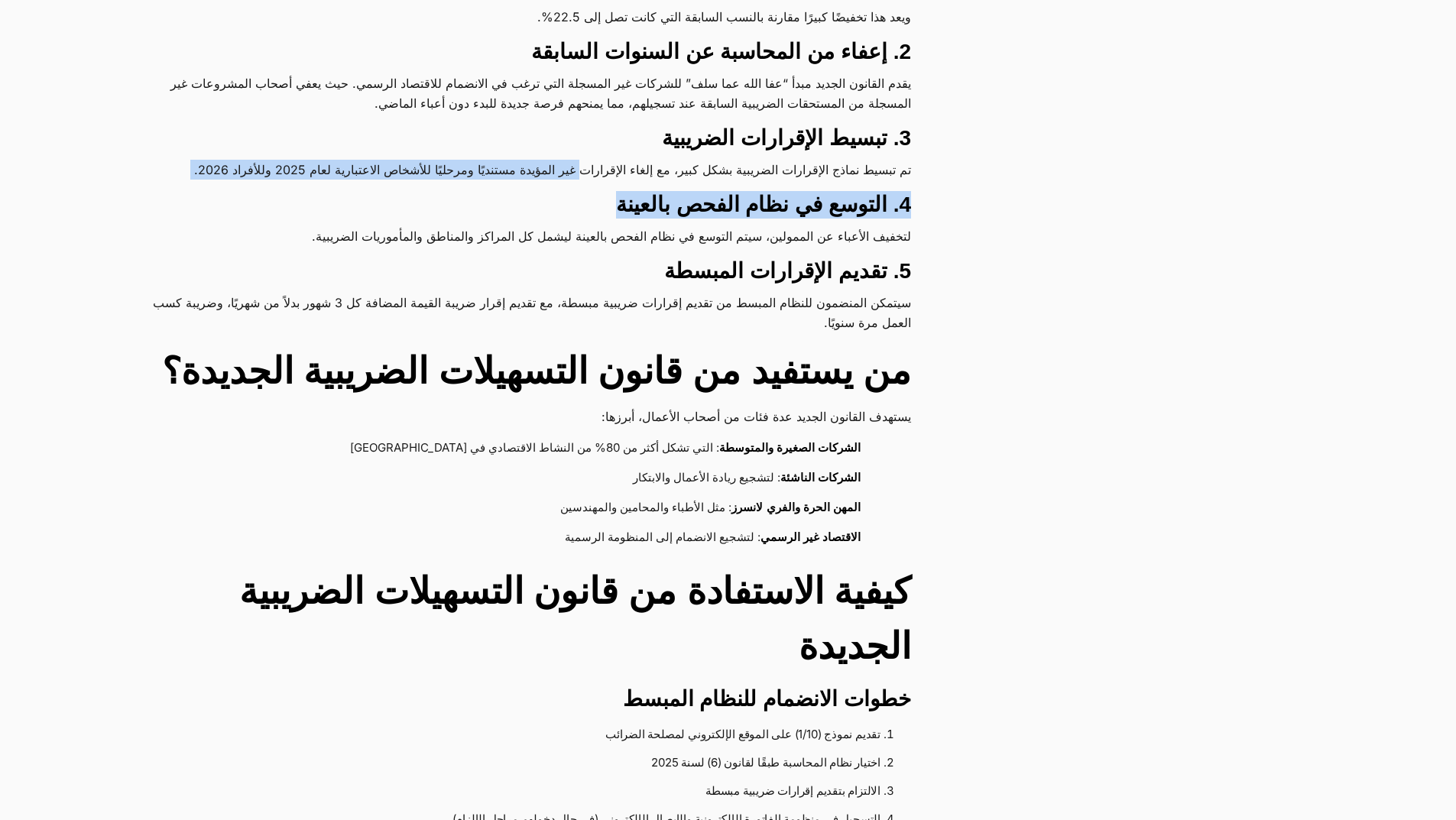
drag, startPoint x: 572, startPoint y: 168, endPoint x: 454, endPoint y: 181, distance: 118.7
click at [454, 181] on div "كل ما تحتاج معرفته عن قانون التسهيلات الضريبية الجديدة 2025 – الدليل الشامل للش…" at bounding box center [549, 601] width 799 height 2956
click at [387, 176] on p "تم تبسيط نماذج الإقرارات الضريبية بشكل كبير، مع إلغاء الإقرارات غير المؤيدة مست…" at bounding box center [530, 170] width 761 height 20
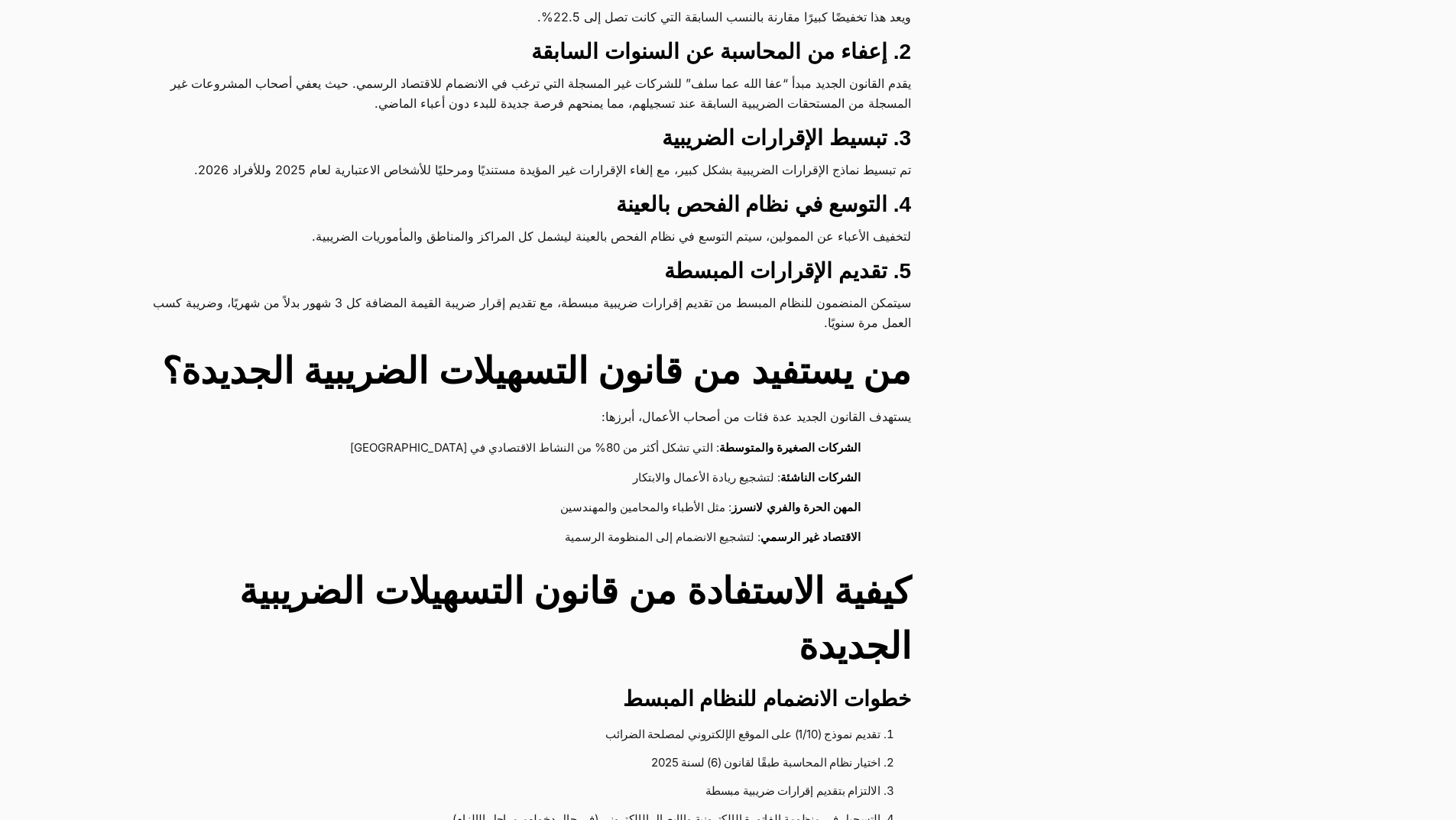
drag, startPoint x: 162, startPoint y: 186, endPoint x: 193, endPoint y: 193, distance: 31.8
click at [163, 187] on div "كل ما تحتاج معرفته عن قانون التسهيلات الضريبية الجديدة 2025 – الدليل الشامل للش…" at bounding box center [549, 601] width 799 height 2956
click at [496, 195] on h3 "4. التوسع في نظام الفحص بالعينة" at bounding box center [530, 205] width 761 height 27
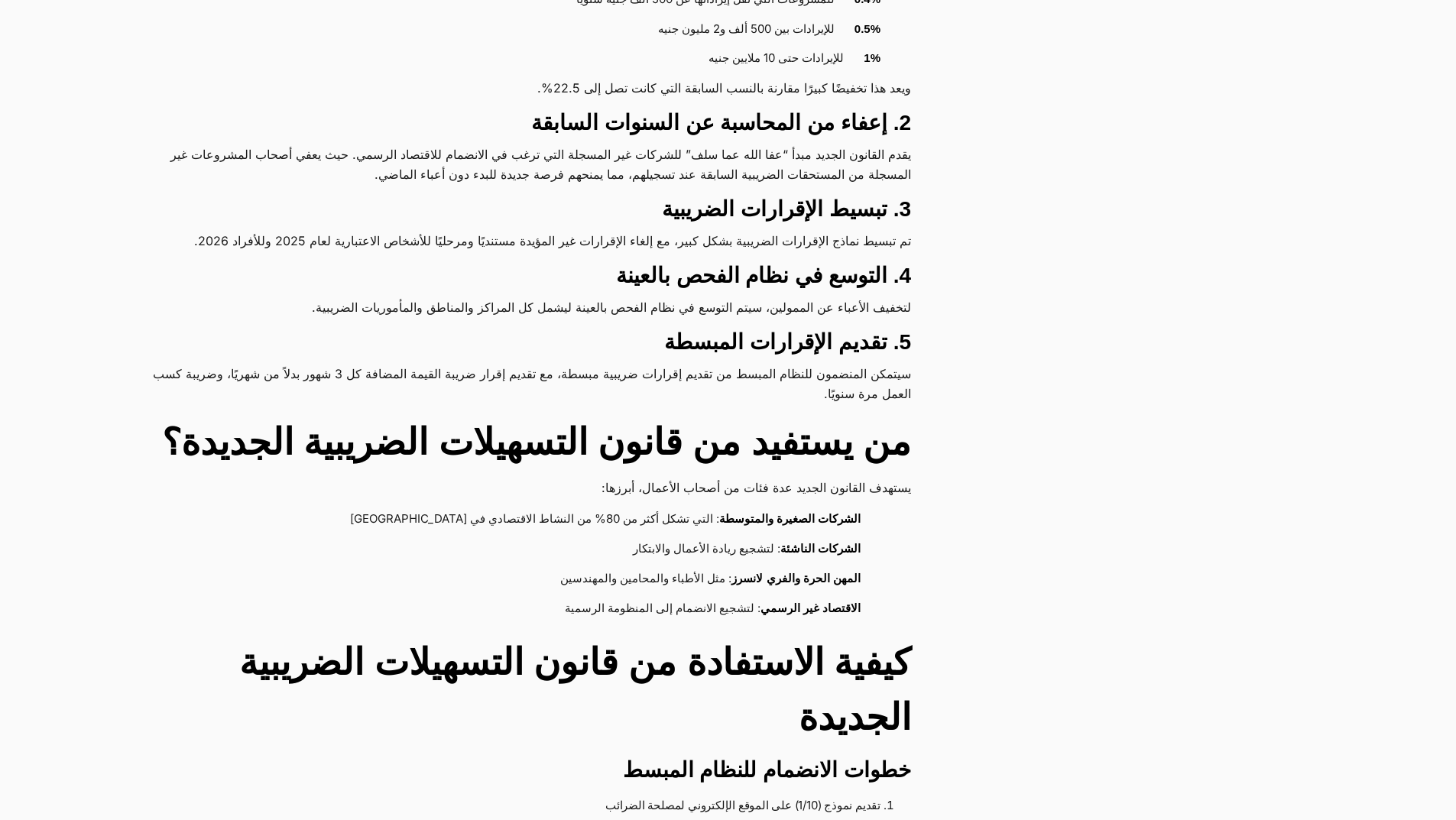
scroll to position [994, 0]
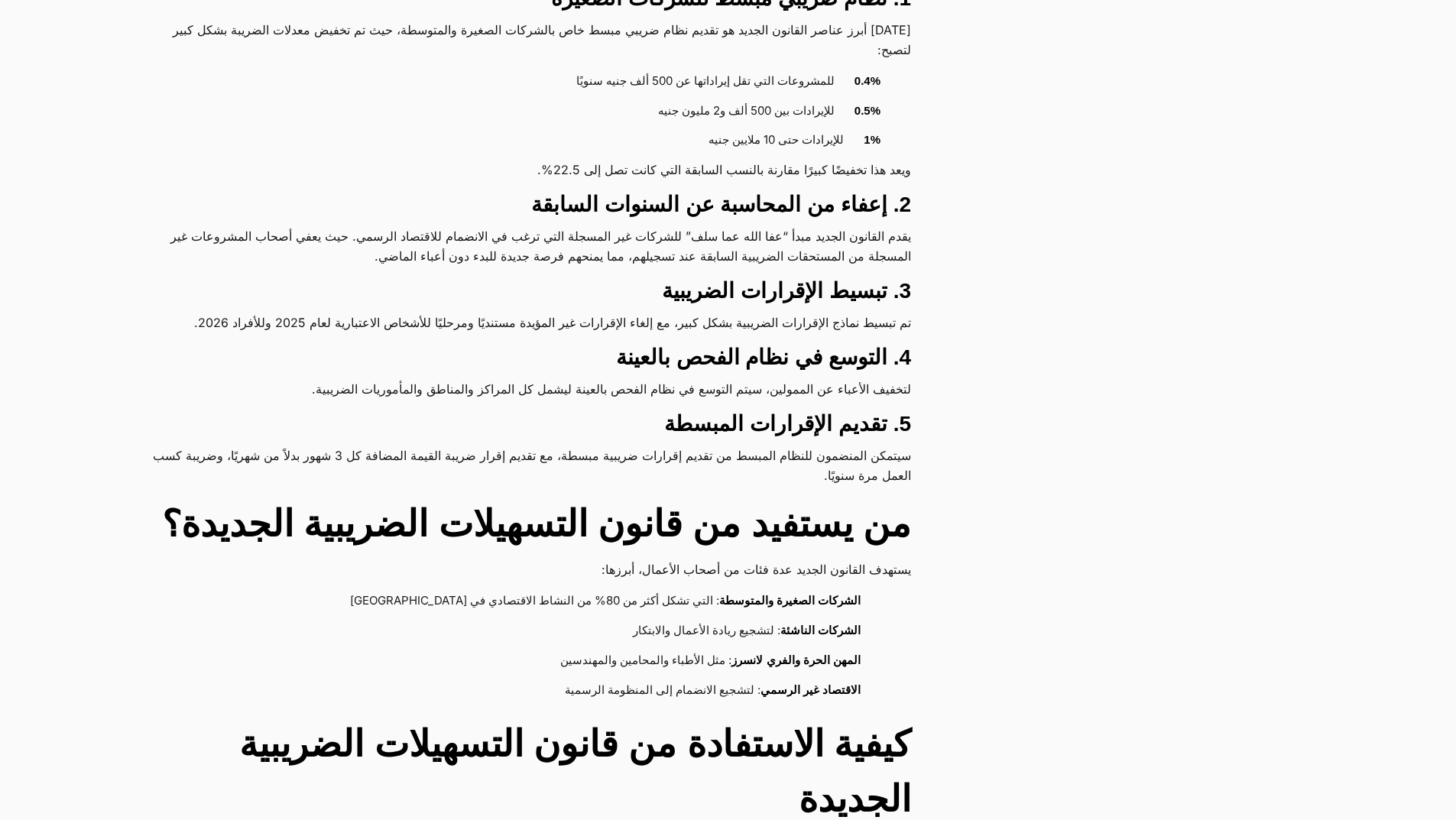
drag, startPoint x: 912, startPoint y: 169, endPoint x: 318, endPoint y: 157, distance: 594.1
click at [313, 153] on div "كل ما تحتاج معرفته عن قانون التسهيلات الضريبية الجديدة 2025 – الدليل الشامل للش…" at bounding box center [549, 753] width 799 height 2956
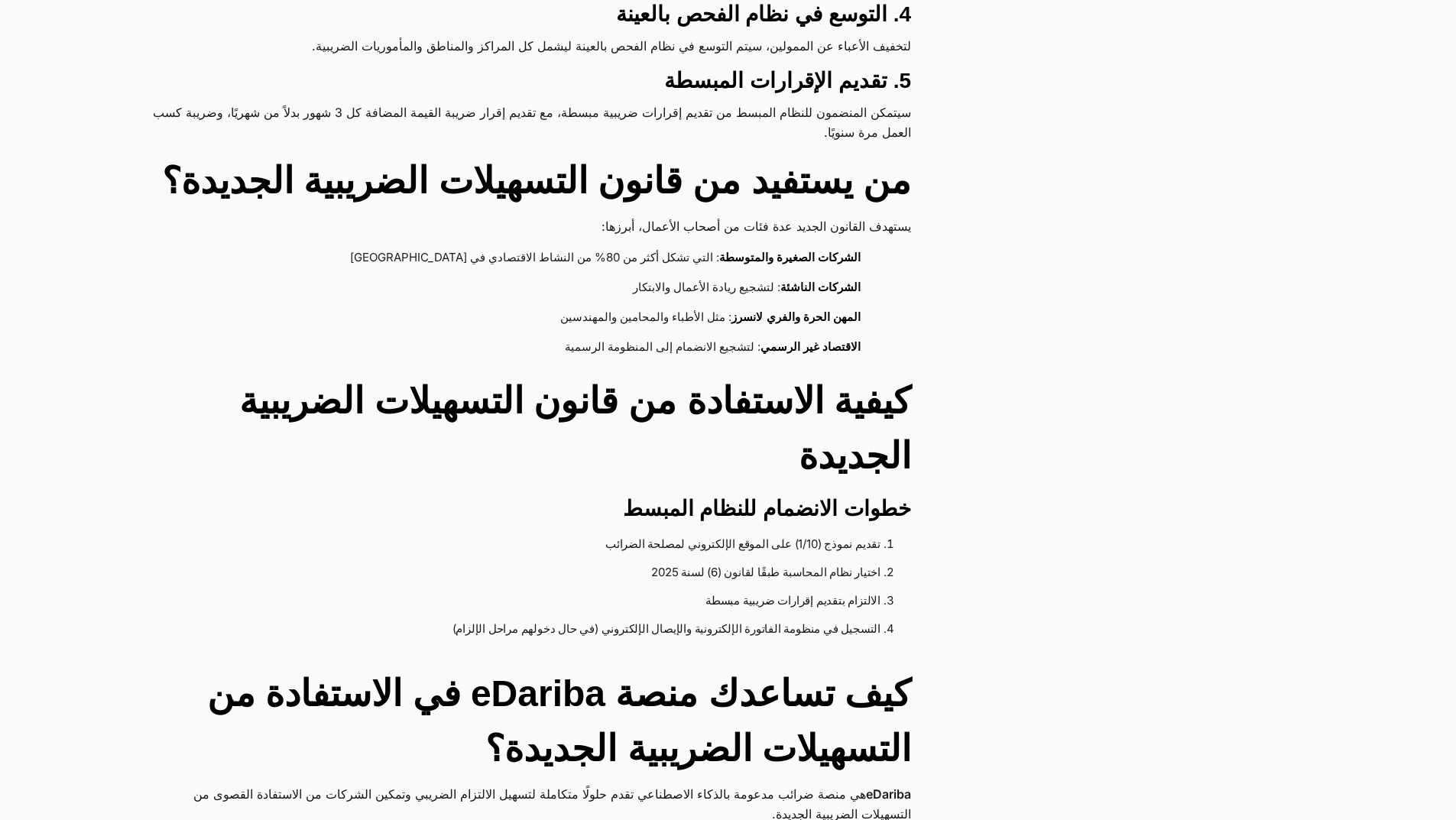
scroll to position [1452, 0]
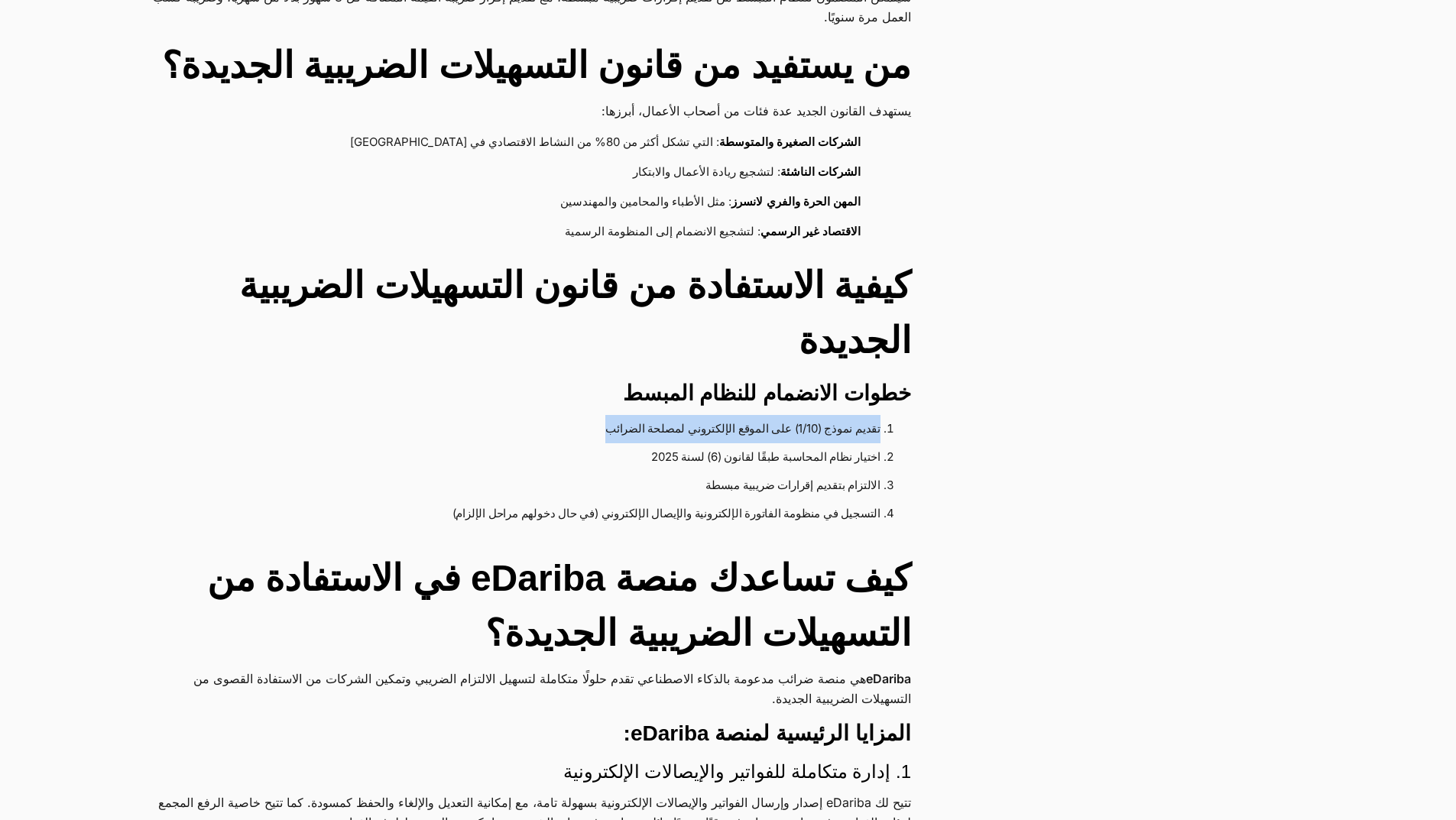
drag, startPoint x: 915, startPoint y: 432, endPoint x: 548, endPoint y: 427, distance: 367.0
click at [548, 427] on div "كل ما تحتاج معرفته عن قانون التسهيلات الضريبية الجديدة 2025 – الدليل الشامل للش…" at bounding box center [549, 295] width 799 height 2956
drag, startPoint x: 774, startPoint y: 482, endPoint x: 885, endPoint y: 516, distance: 116.1
click at [774, 486] on li "الالتزام بتقديم إقرارات ضريبية مبسطة" at bounding box center [529, 485] width 702 height 28
drag, startPoint x: 899, startPoint y: 494, endPoint x: 378, endPoint y: 465, distance: 521.8
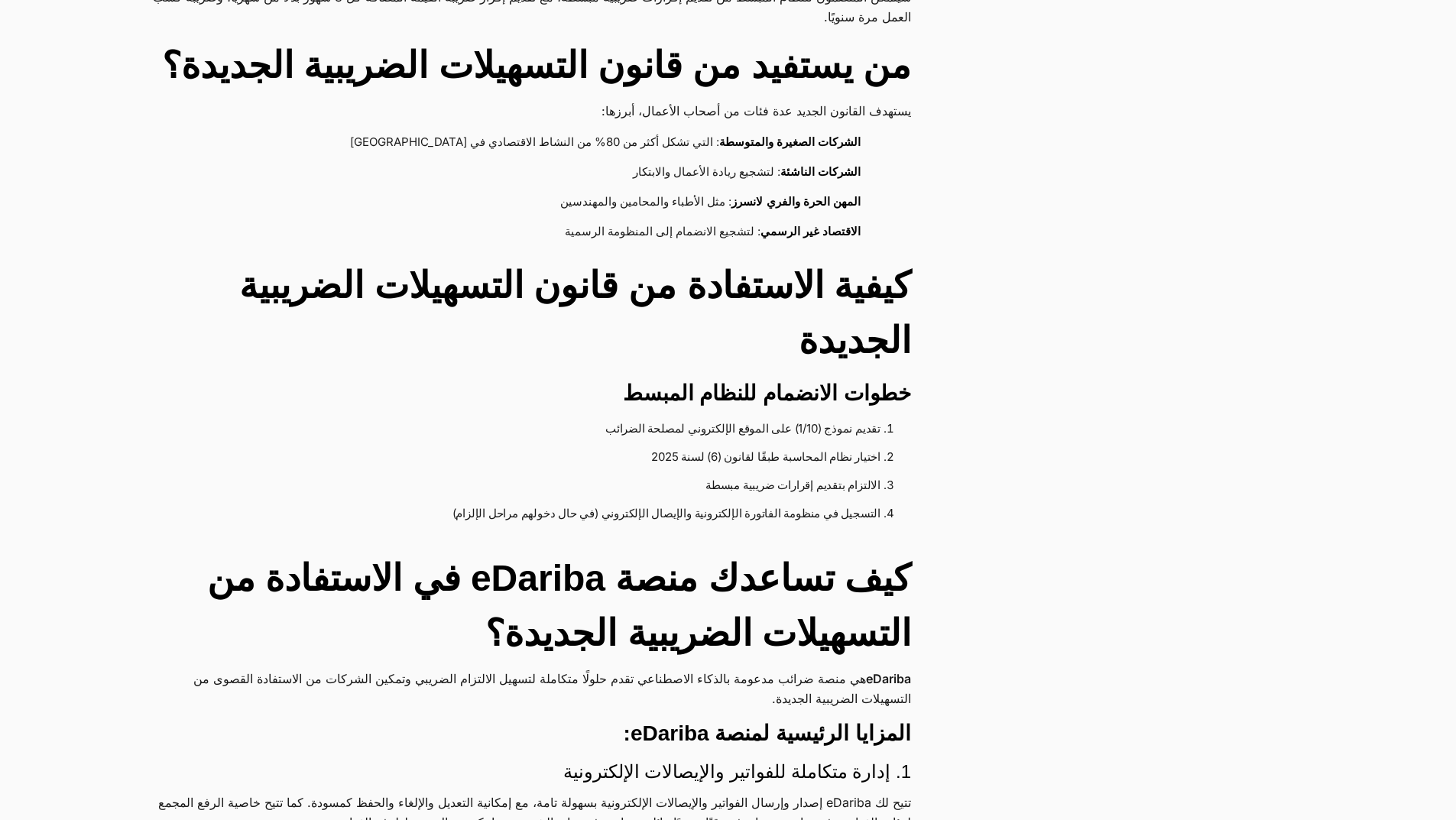
click at [378, 465] on ol "تقديم نموذج (1/10) على الموقع الإلكتروني لمصلحة الضرائب اختيار نظام المحاسبة طب…" at bounding box center [530, 471] width 761 height 113
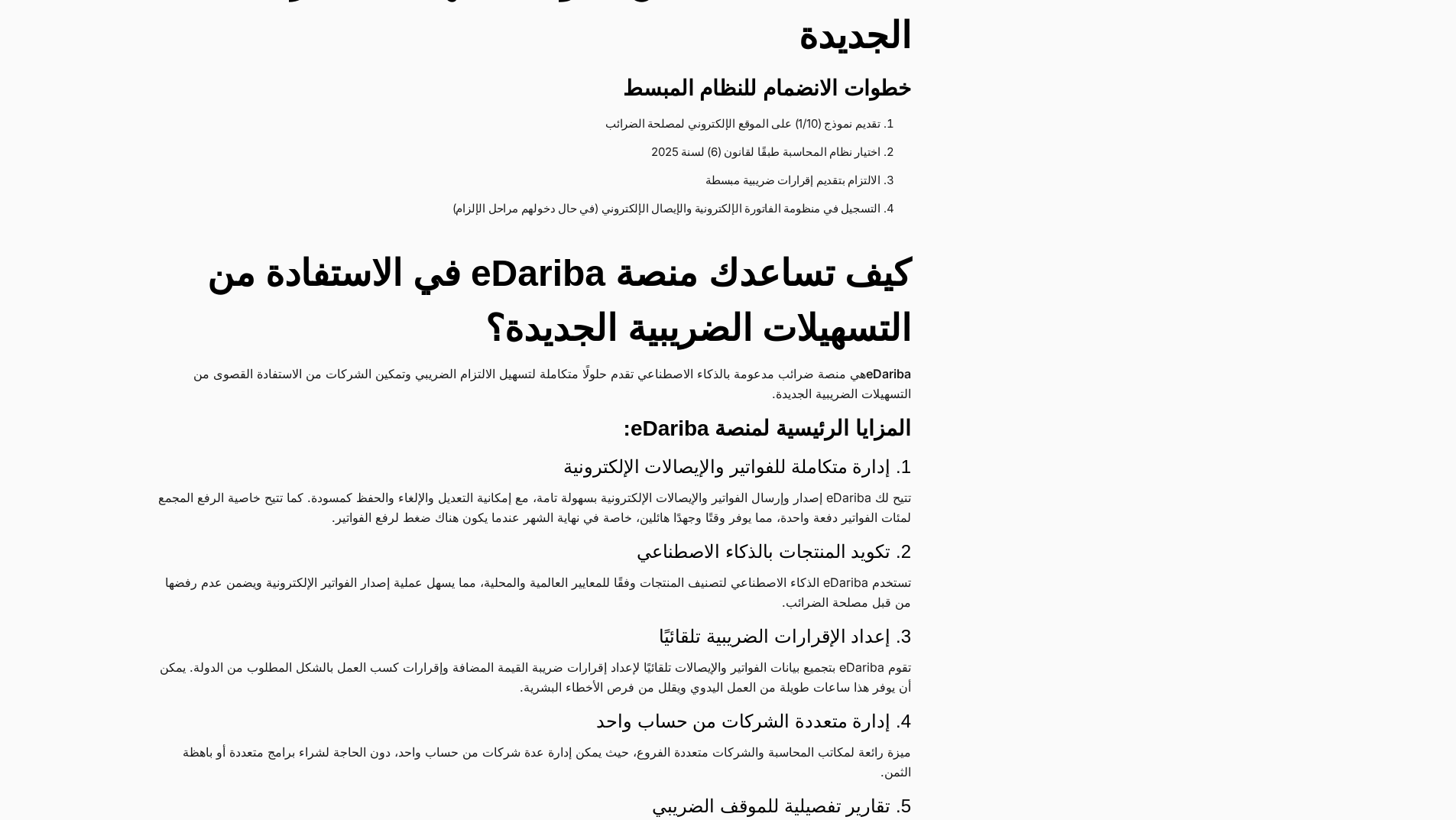
scroll to position [1758, 0]
drag, startPoint x: 661, startPoint y: 445, endPoint x: 600, endPoint y: 450, distance: 61.2
drag, startPoint x: 932, startPoint y: 504, endPoint x: 215, endPoint y: 473, distance: 717.7
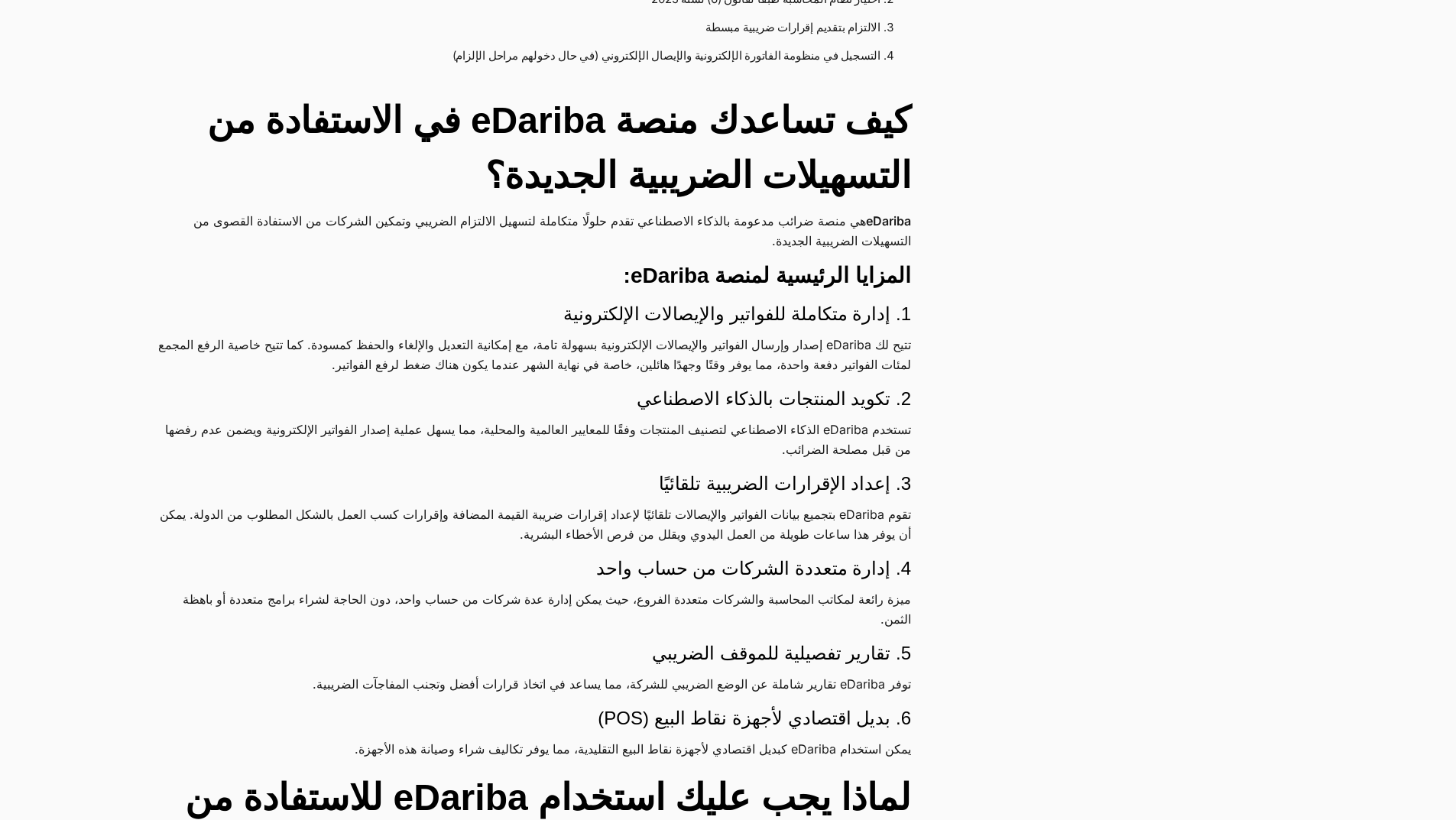
scroll to position [1911, 0]
drag, startPoint x: 942, startPoint y: 517, endPoint x: 176, endPoint y: 490, distance: 766.5
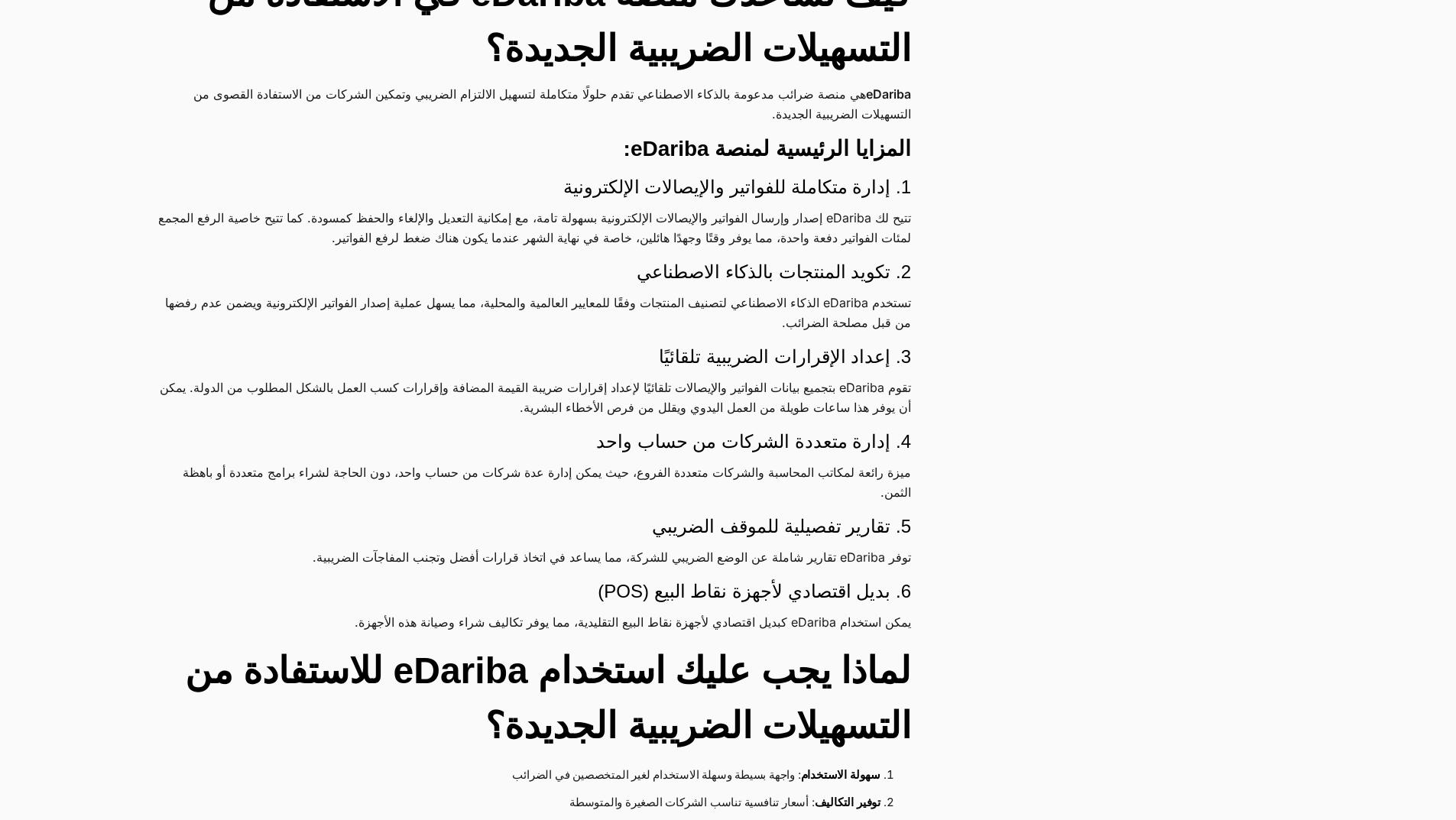
scroll to position [2064, 0]
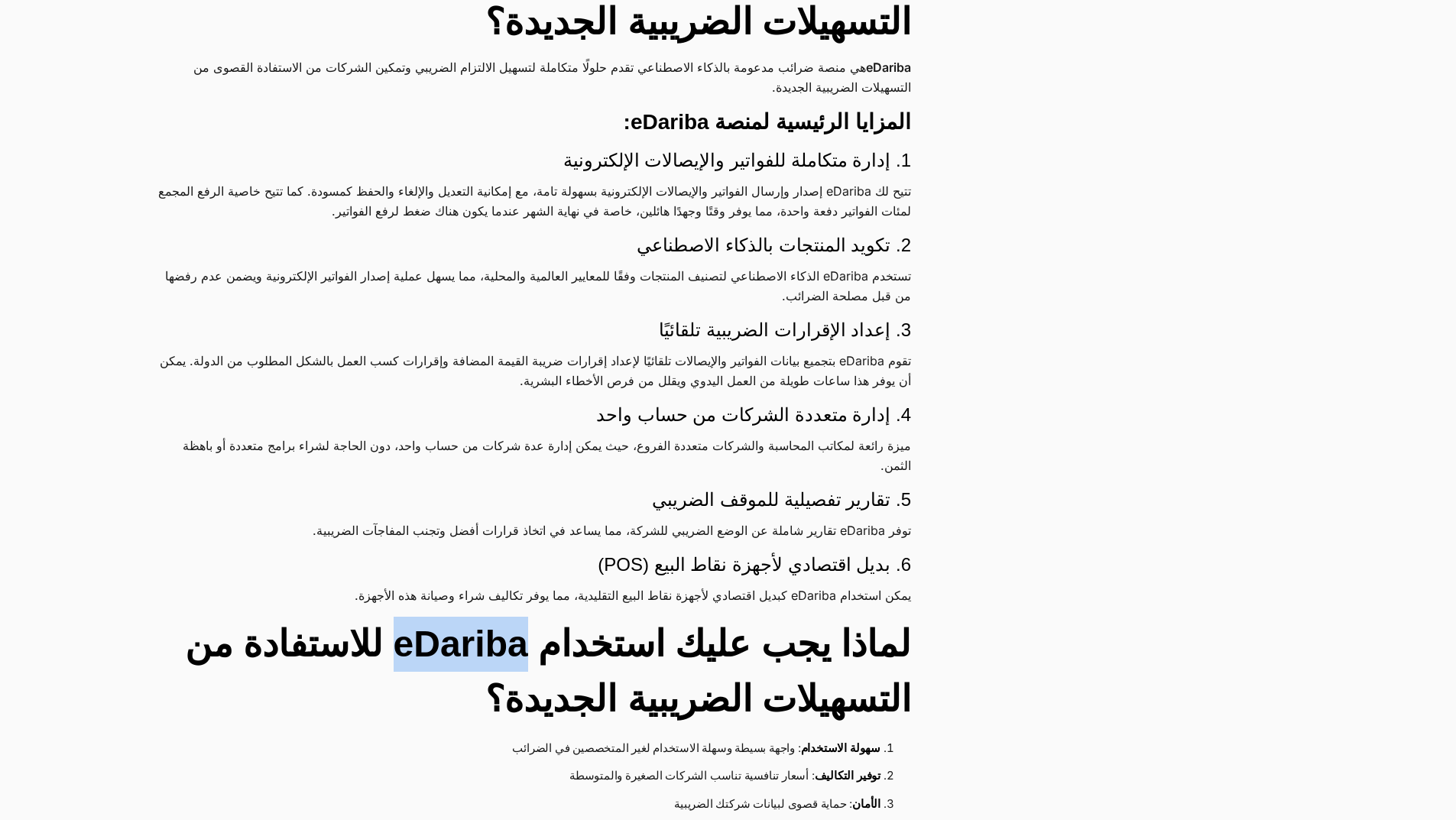
drag, startPoint x: 530, startPoint y: 640, endPoint x: 388, endPoint y: 642, distance: 142.0
click at [388, 642] on h2 "لماذا يجب عليك استخدام eDariba للاستفادة من التسهيلات الضريبية الجديدة؟" at bounding box center [530, 672] width 761 height 110
copy h2 "eDariba"
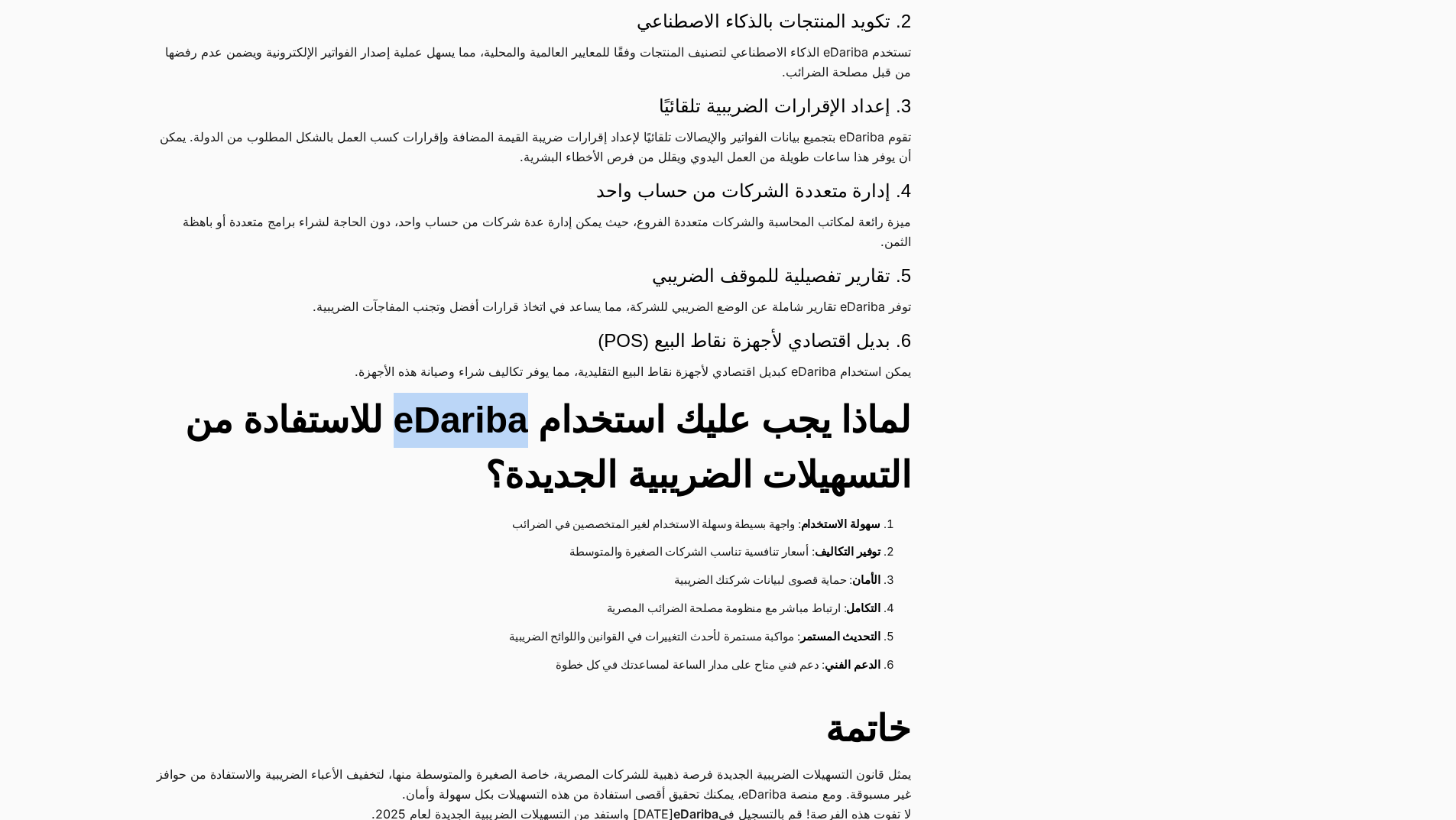
scroll to position [2140, 0]
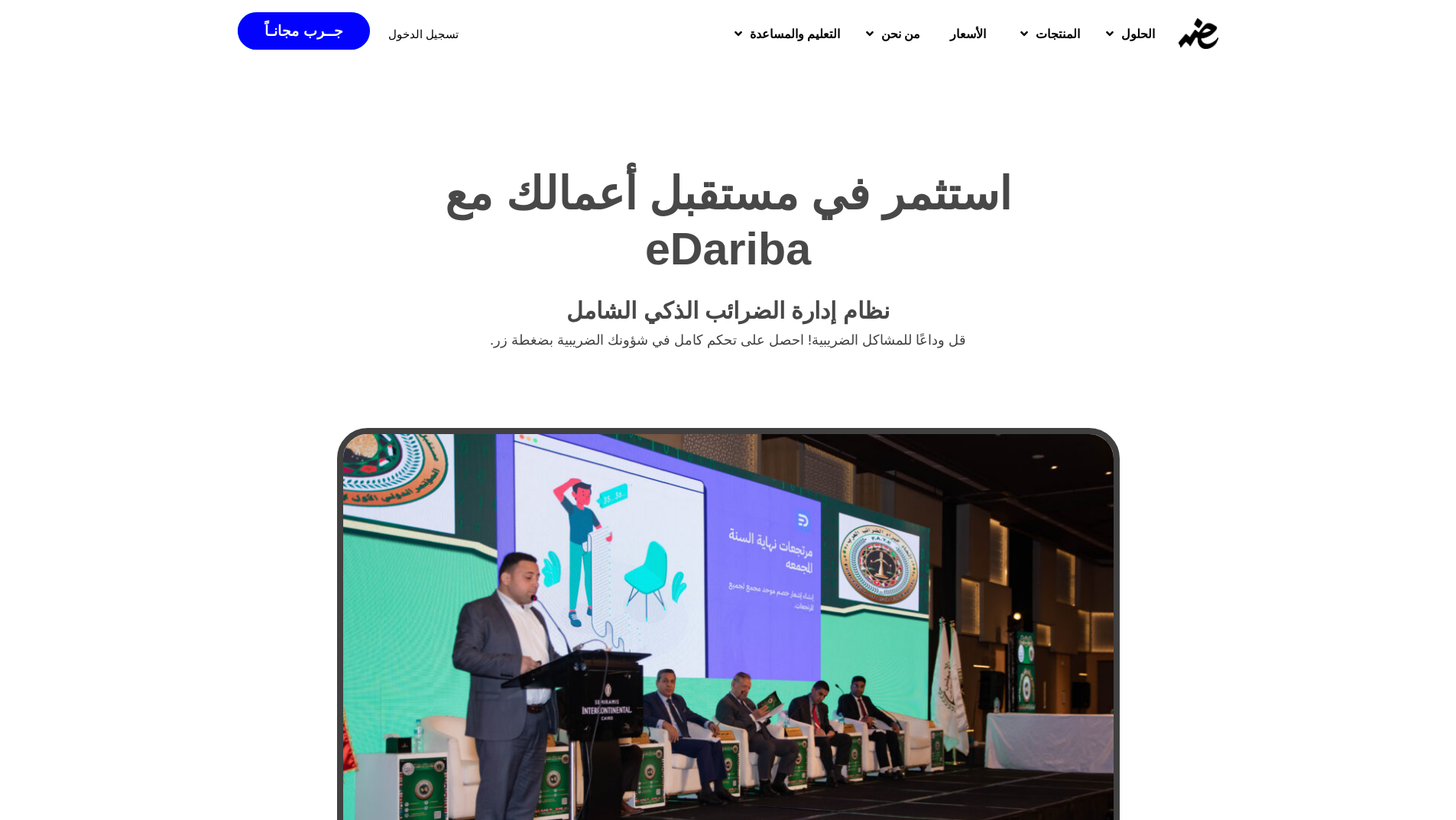
scroll to position [153, 0]
